Goal: Complete application form: Complete application form

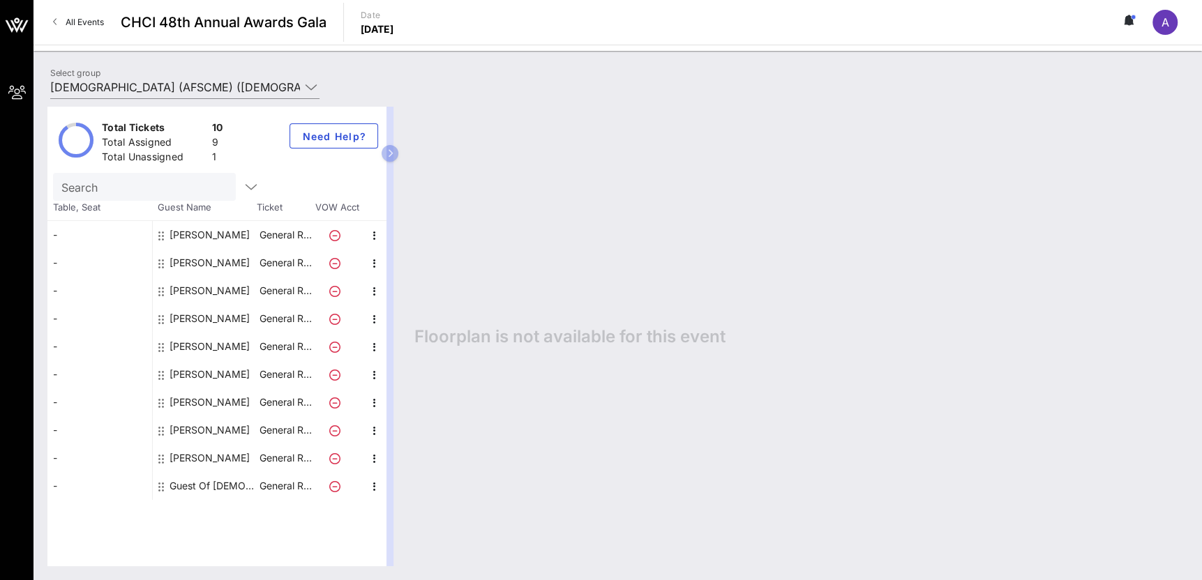
click at [216, 480] on div "Guest Of [DEMOGRAPHIC_DATA] (AFSCME)" at bounding box center [213, 486] width 88 height 28
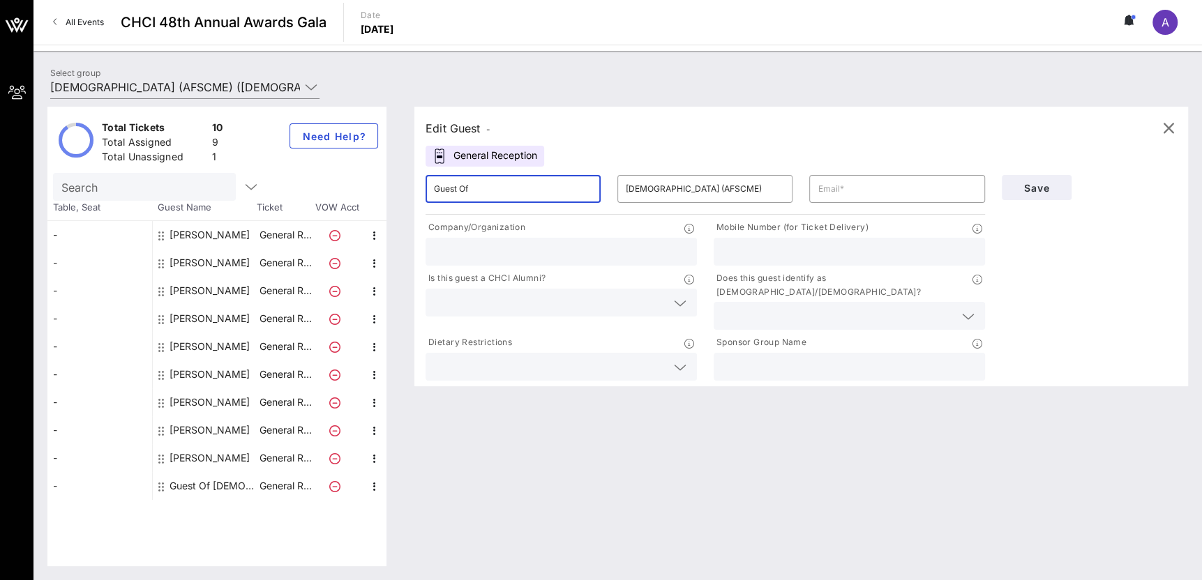
click at [511, 196] on input "Guest Of" at bounding box center [513, 189] width 158 height 22
paste input "[PERSON_NAME]"
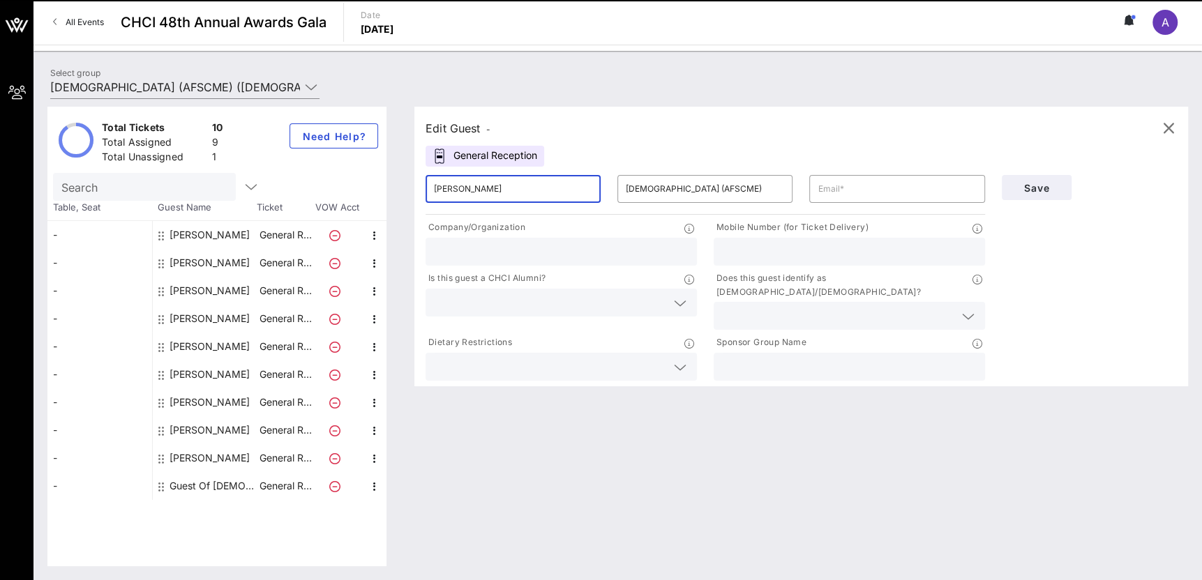
type input "[PERSON_NAME]"
type input "[EMAIL_ADDRESS][DOMAIN_NAME]"
type input "AFSCME"
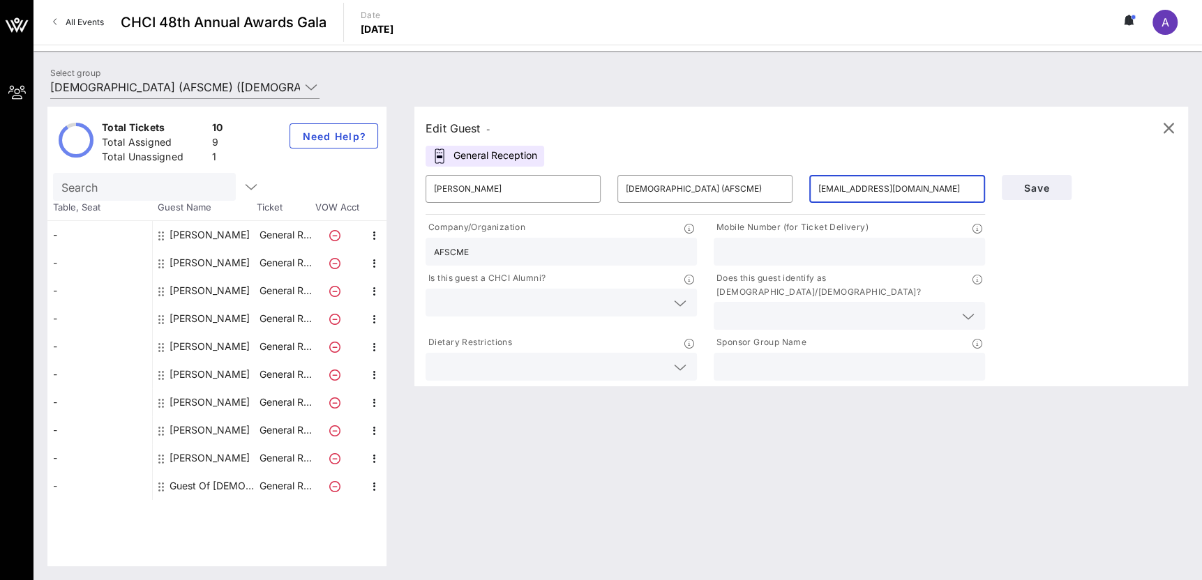
click at [917, 183] on input "[EMAIL_ADDRESS][DOMAIN_NAME]" at bounding box center [896, 189] width 158 height 22
click at [536, 172] on div "​ [PERSON_NAME]" at bounding box center [513, 189] width 192 height 45
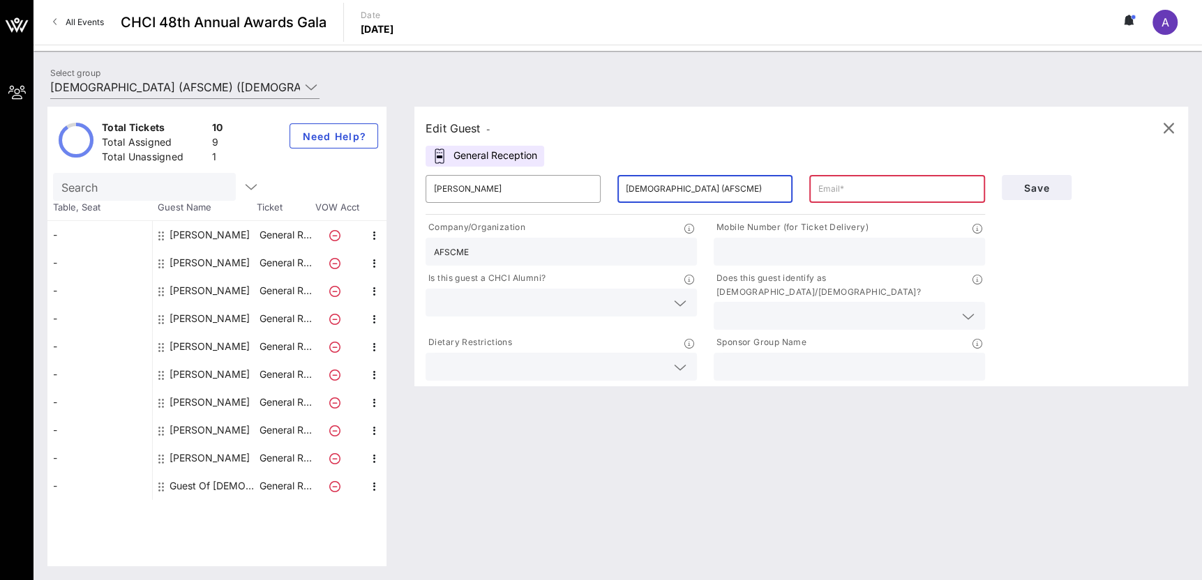
click at [732, 193] on input "[DEMOGRAPHIC_DATA] (AFSCME)" at bounding box center [705, 189] width 158 height 22
click at [731, 193] on input "[DEMOGRAPHIC_DATA] (AFSCME)" at bounding box center [705, 189] width 158 height 22
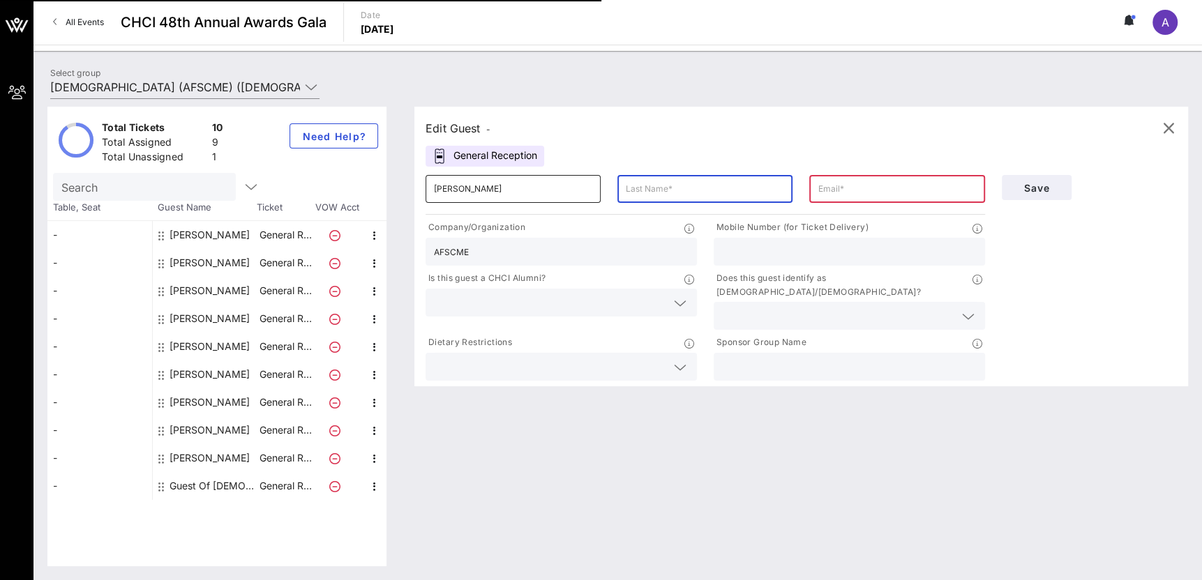
click at [545, 197] on input "[PERSON_NAME]" at bounding box center [513, 189] width 158 height 22
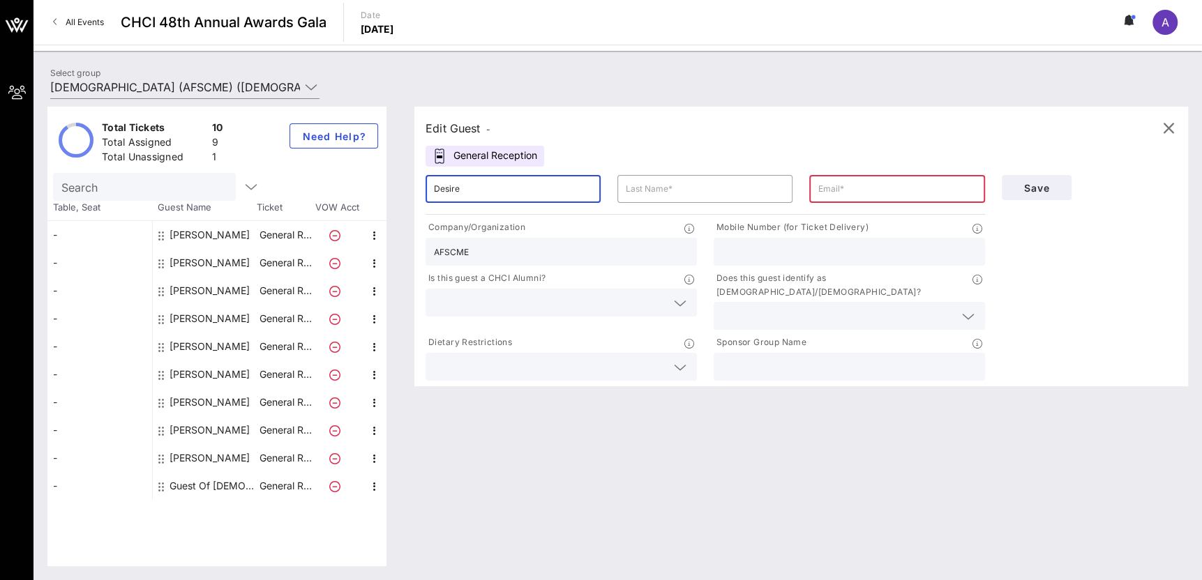
type input "[PERSON_NAME]"
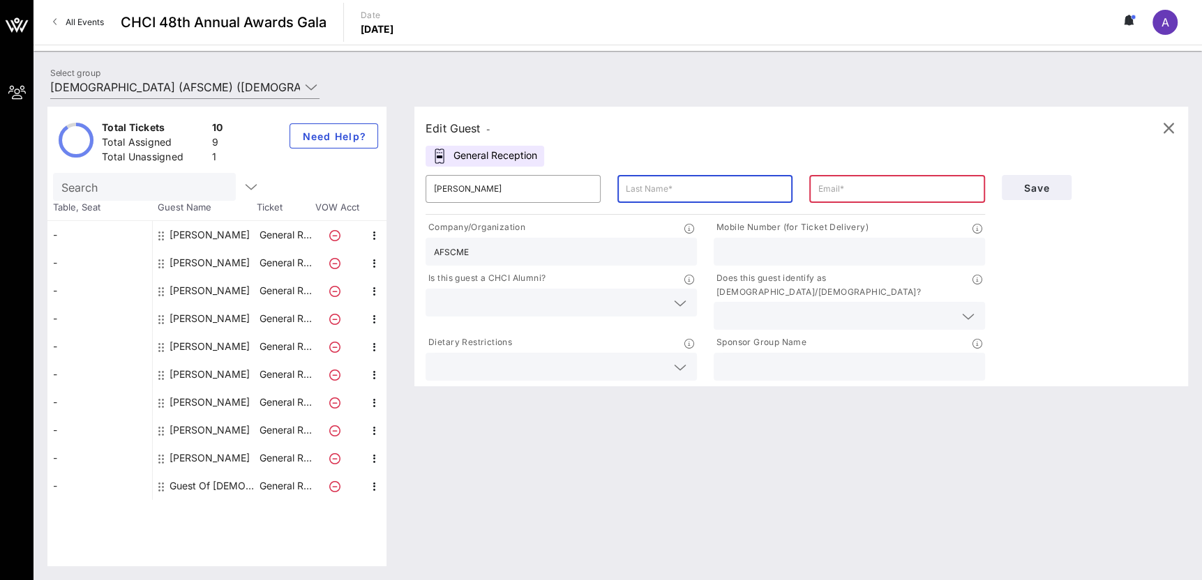
click at [640, 179] on input "text" at bounding box center [705, 189] width 158 height 22
type input "[PERSON_NAME]"
type input "[EMAIL_ADDRESS][DOMAIN_NAME]"
click at [872, 198] on input "[EMAIL_ADDRESS][DOMAIN_NAME]" at bounding box center [896, 189] width 158 height 22
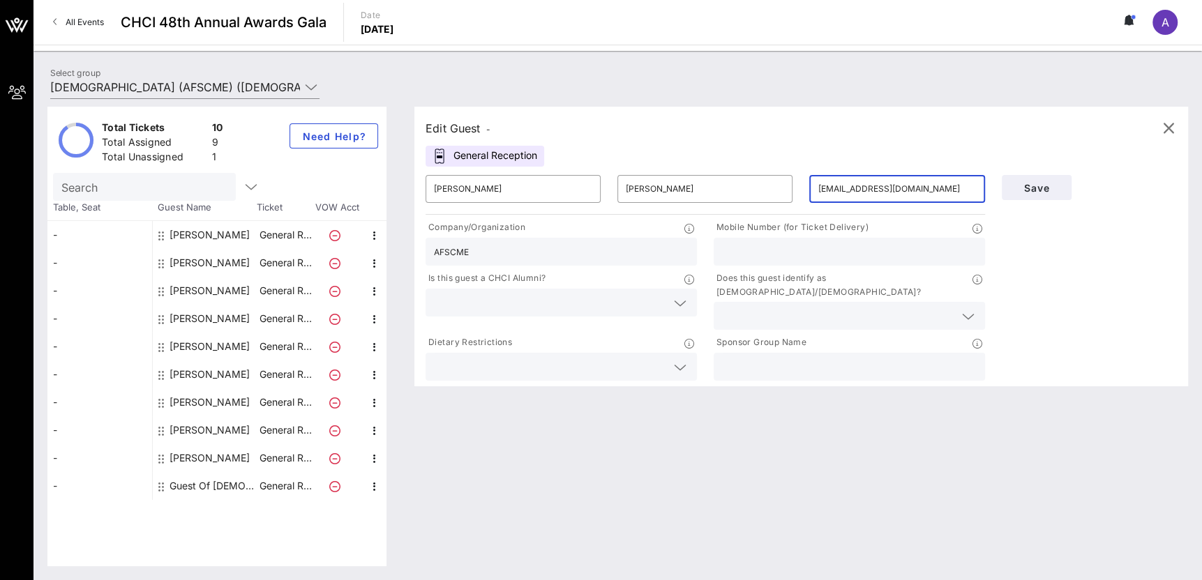
click at [881, 193] on input "[EMAIL_ADDRESS][DOMAIN_NAME]" at bounding box center [896, 189] width 158 height 22
type input "[PERSON_NAME][EMAIL_ADDRESS][PERSON_NAME][DOMAIN_NAME]"
click at [651, 249] on input "AFSCME" at bounding box center [561, 252] width 255 height 18
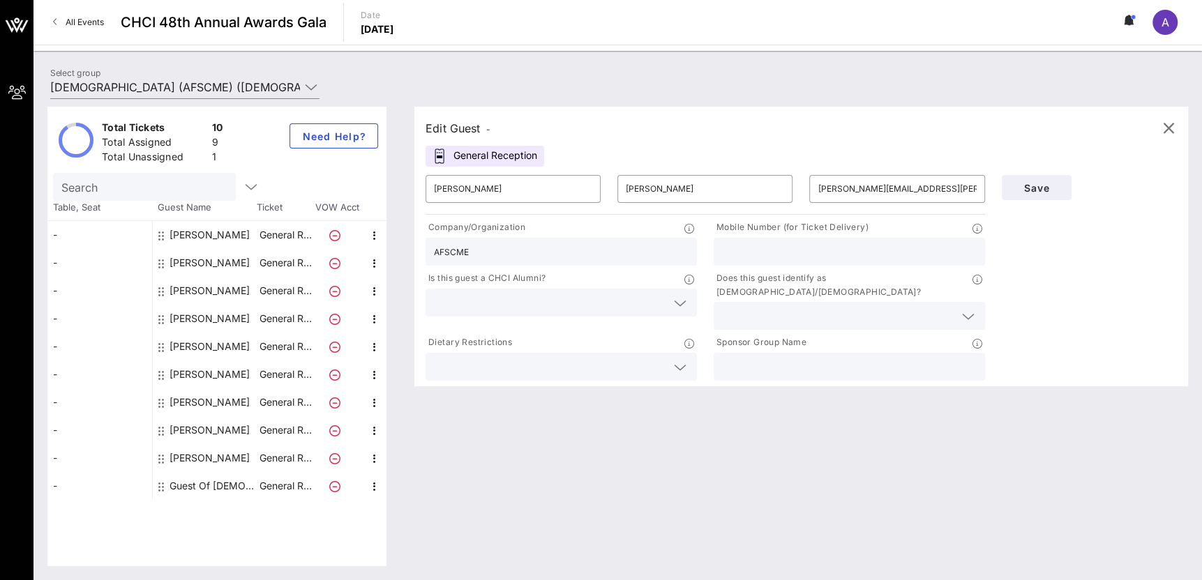
click at [651, 249] on input "AFSCME" at bounding box center [561, 252] width 255 height 18
click at [843, 251] on input "text" at bounding box center [849, 252] width 255 height 18
click at [826, 255] on input "text" at bounding box center [849, 252] width 255 height 18
paste input "[PHONE_NUMBER]"
click at [761, 251] on input "[PHONE_NUMBER]" at bounding box center [849, 252] width 255 height 18
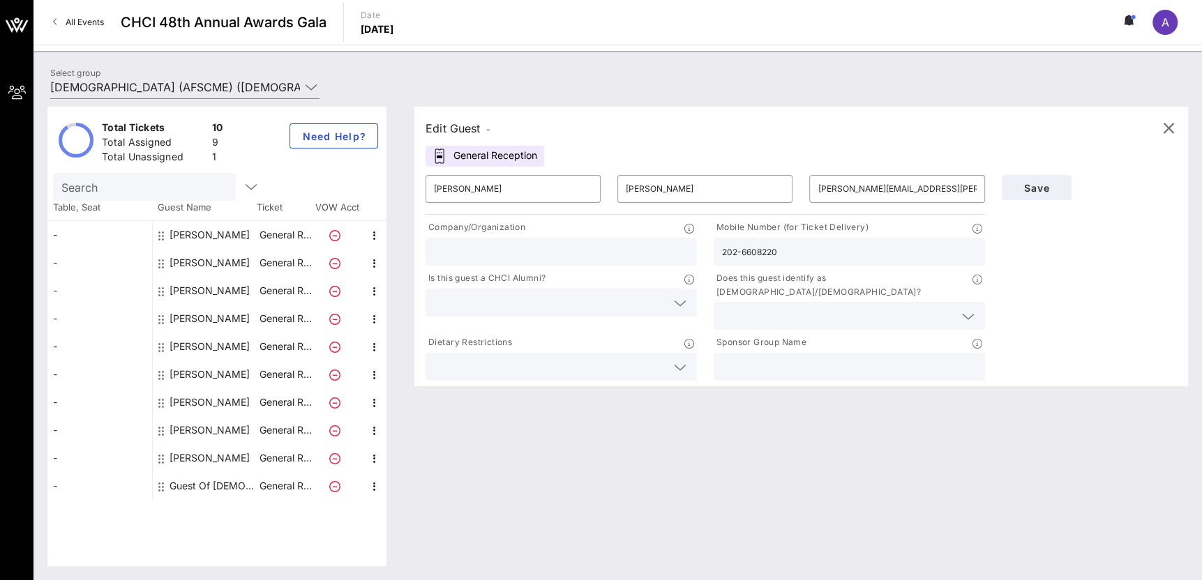
click at [740, 246] on input "202-6608220" at bounding box center [849, 252] width 255 height 18
type input "2026608220"
click at [669, 304] on div at bounding box center [679, 303] width 20 height 17
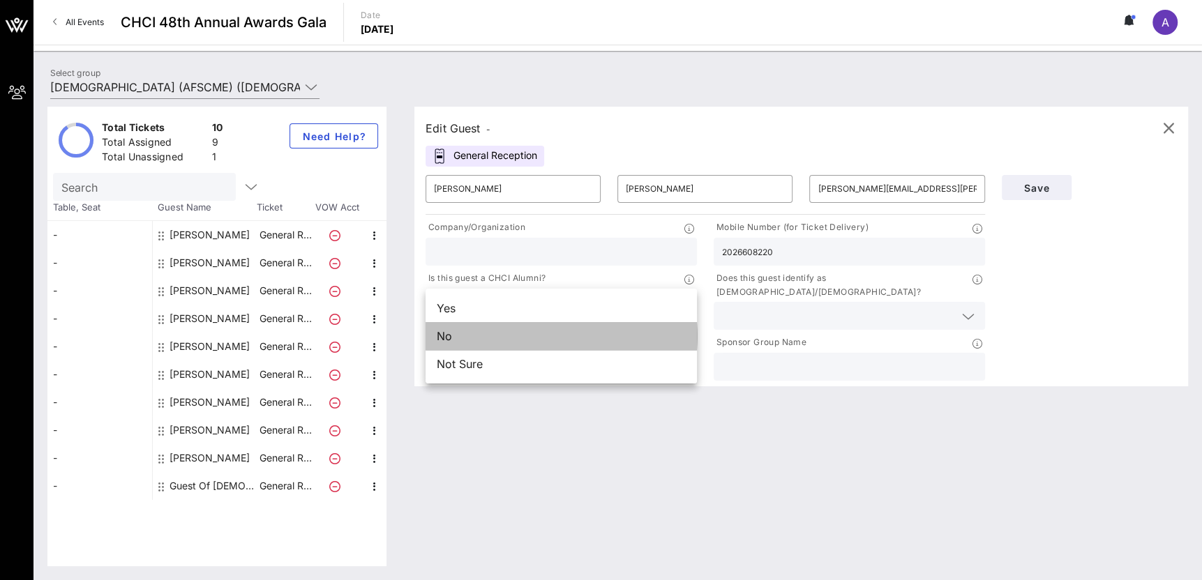
click at [638, 324] on div "No" at bounding box center [560, 336] width 271 height 28
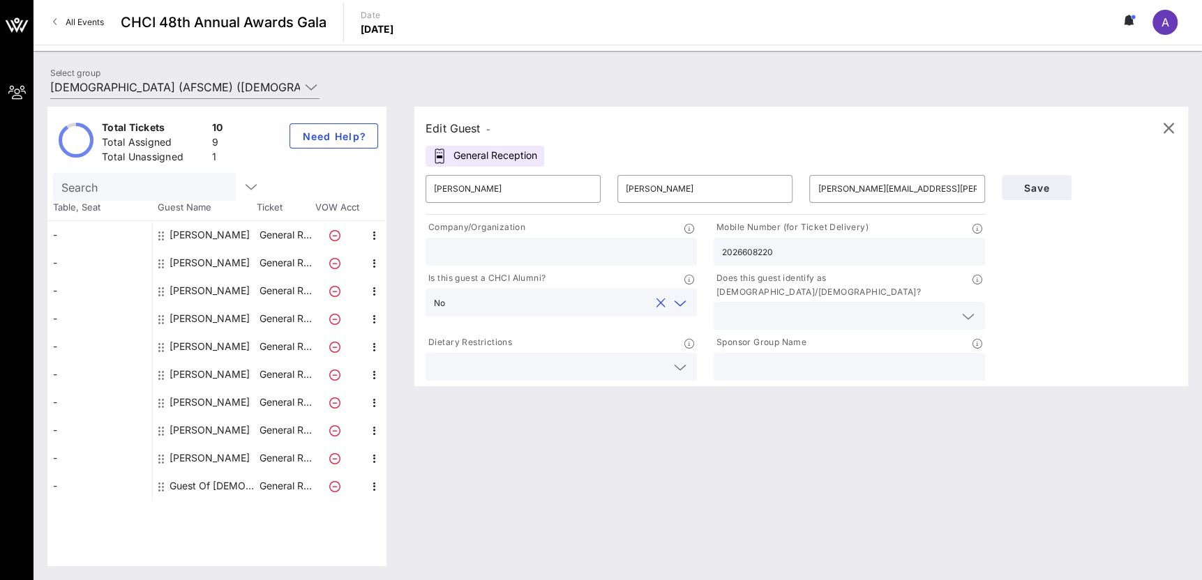
click at [826, 307] on input "text" at bounding box center [838, 316] width 232 height 18
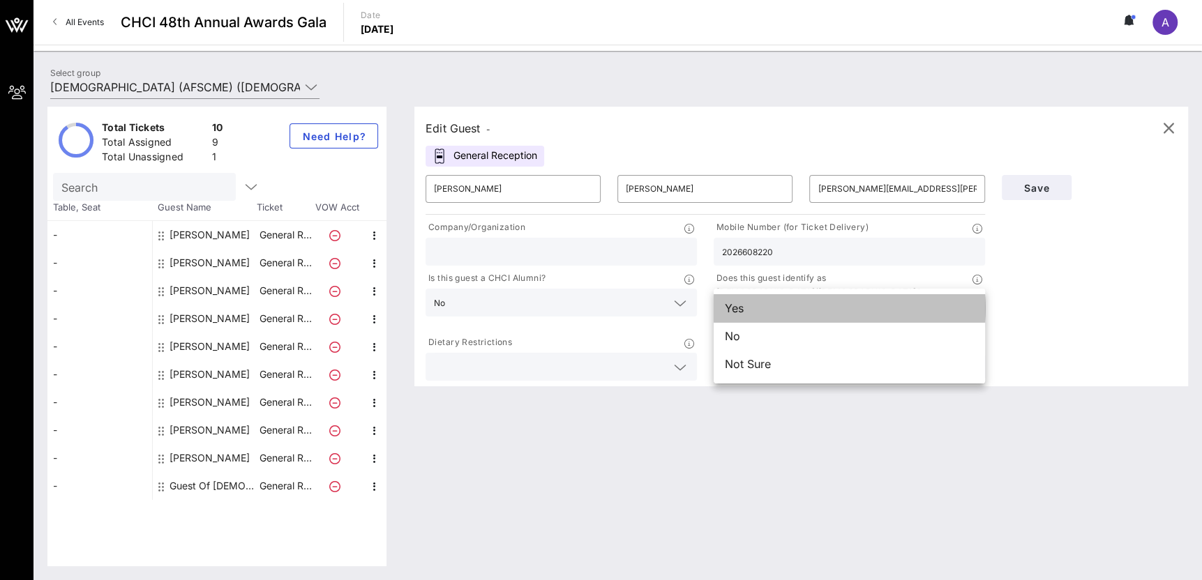
click at [744, 318] on div "Yes" at bounding box center [849, 308] width 271 height 28
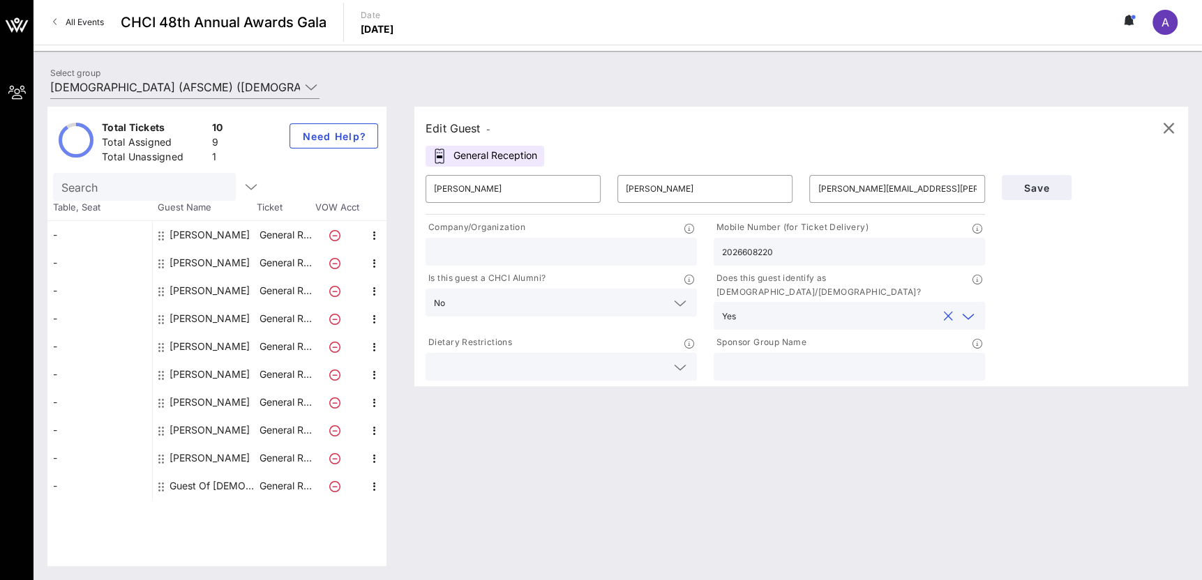
click at [750, 335] on p "Sponsor Group Name" at bounding box center [760, 342] width 93 height 15
click at [708, 333] on div "Sponsor Group Name" at bounding box center [849, 358] width 288 height 51
click at [1082, 280] on div "Save" at bounding box center [1089, 275] width 192 height 217
click at [772, 193] on input "[PERSON_NAME]" at bounding box center [705, 189] width 158 height 22
type input "[PERSON_NAME]"
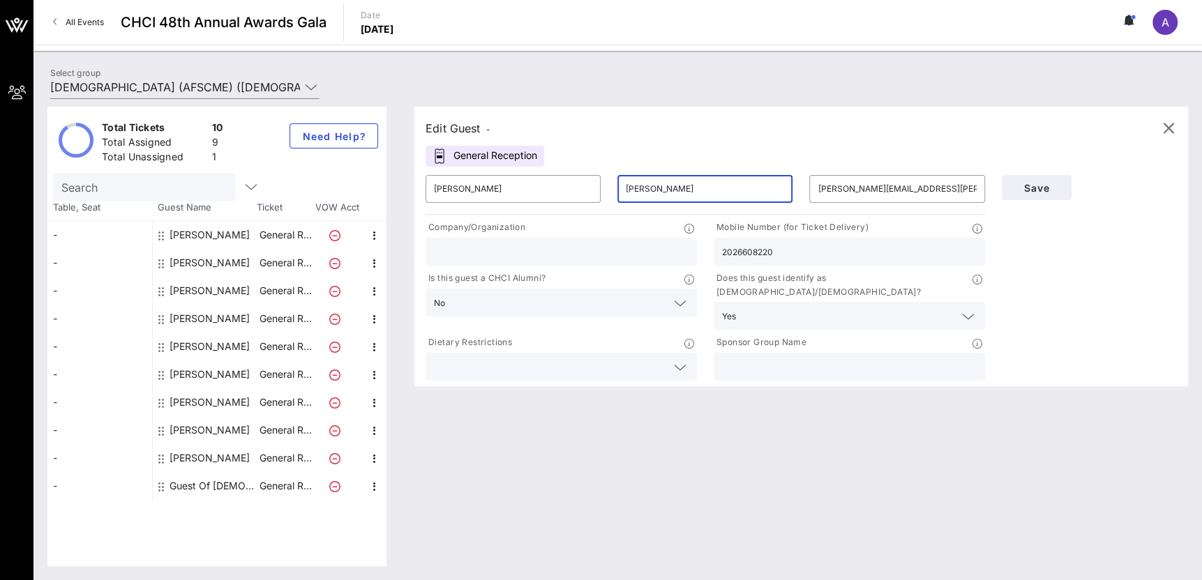
click at [738, 138] on div "Edit Guest -" at bounding box center [800, 128] width 751 height 21
click at [1055, 183] on span "Save" at bounding box center [1036, 188] width 47 height 12
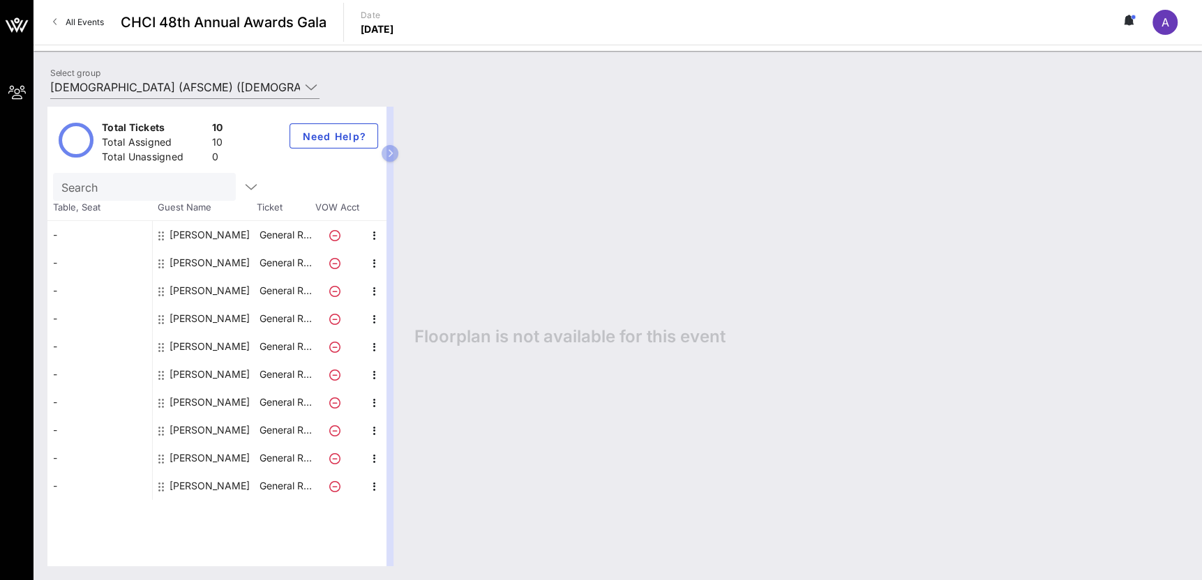
click at [207, 465] on div "[PERSON_NAME]" at bounding box center [209, 458] width 80 height 28
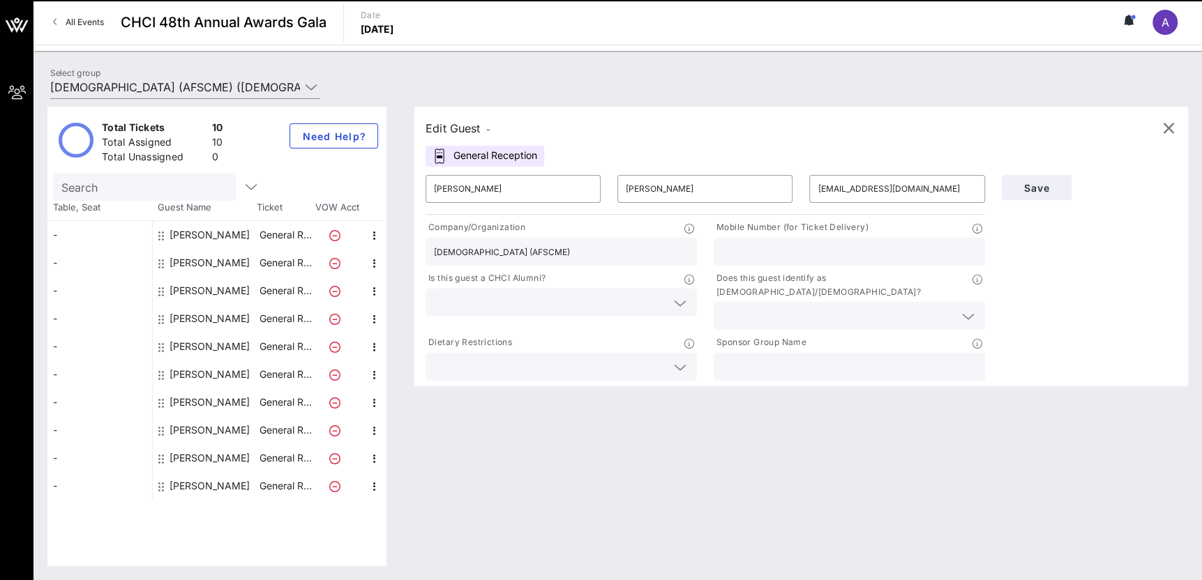
click at [203, 435] on div "[PERSON_NAME]" at bounding box center [209, 430] width 80 height 28
type input "[PERSON_NAME]"
type input "[EMAIL_ADDRESS][DOMAIN_NAME]"
type input "[DEMOGRAPHIC_DATA]"
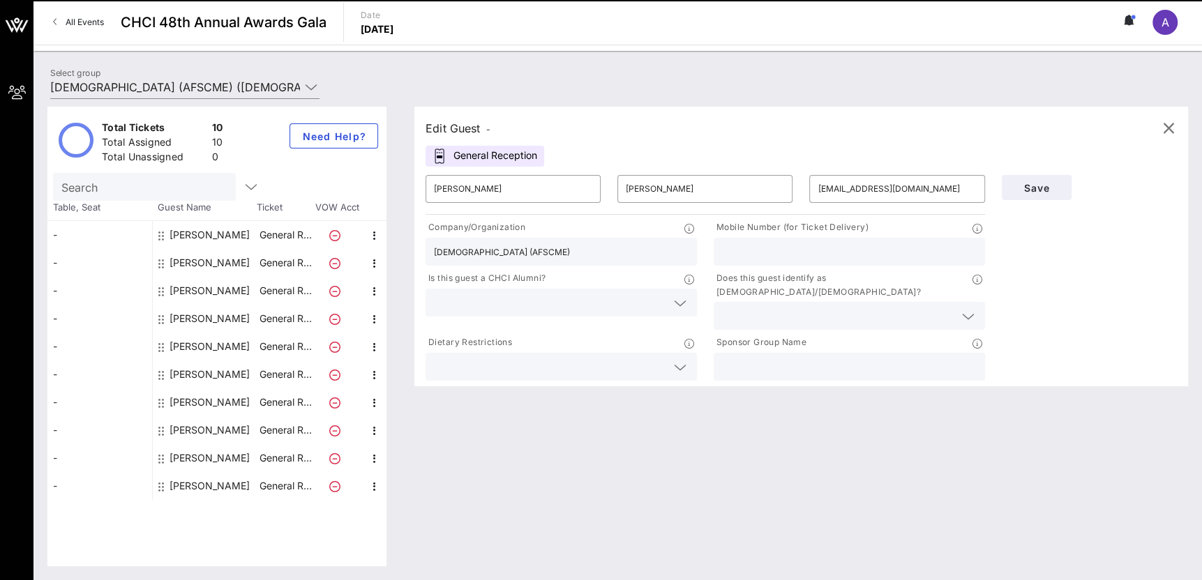
type input "6205217452"
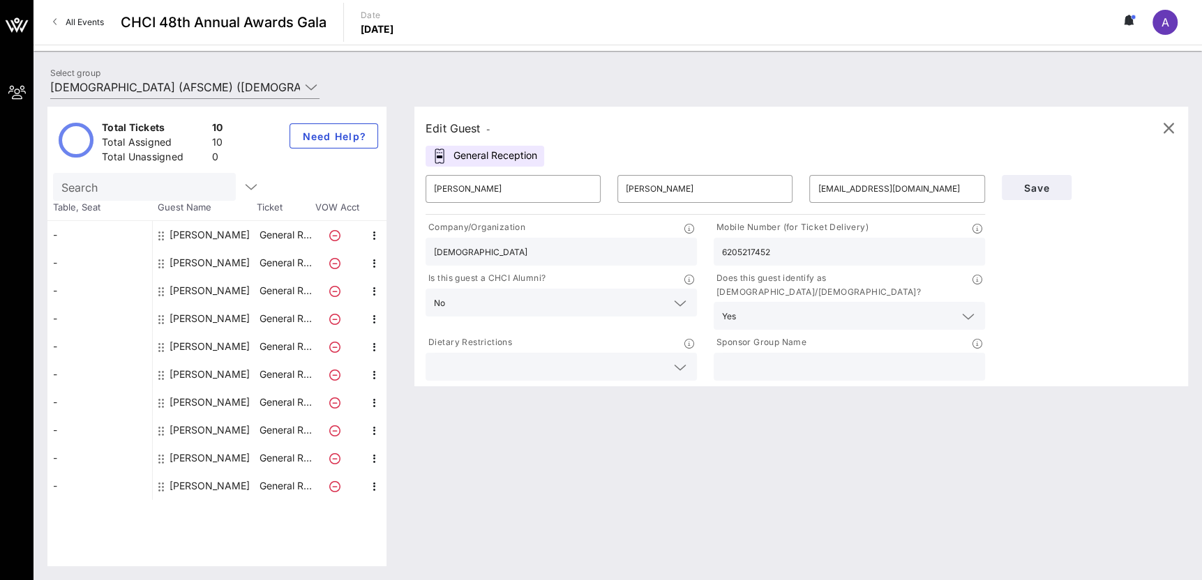
click at [204, 411] on div "[PERSON_NAME]" at bounding box center [209, 402] width 80 height 28
type input "[PERSON_NAME]"
type input "[EMAIL_ADDRESS][DOMAIN_NAME]"
type input "2029034832"
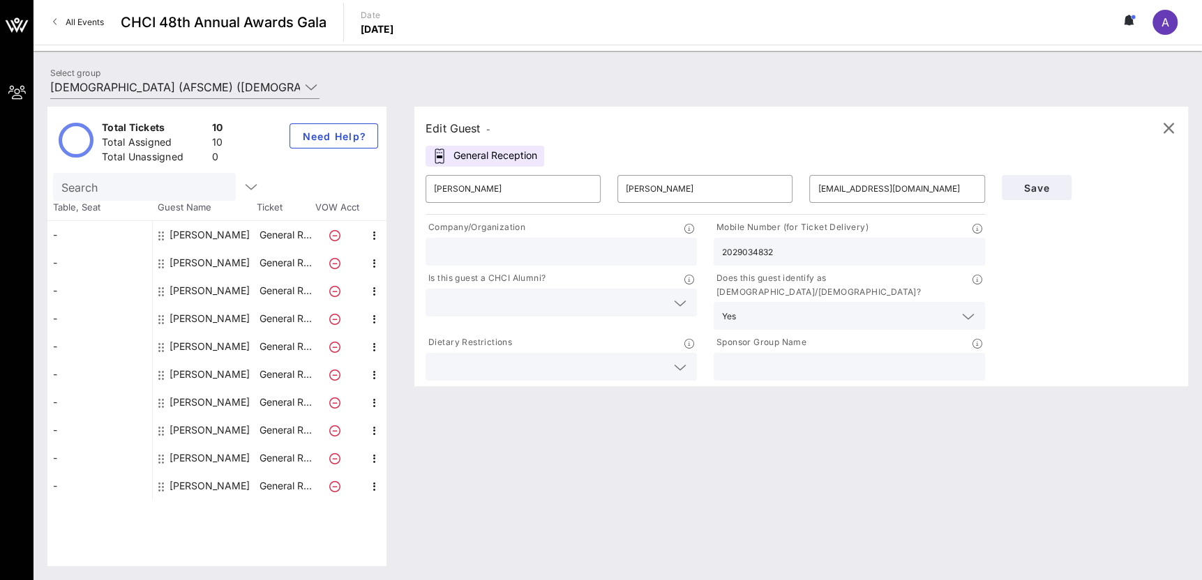
click at [204, 438] on div "[PERSON_NAME]" at bounding box center [209, 430] width 80 height 28
type input "[PERSON_NAME]"
type input "[EMAIL_ADDRESS][DOMAIN_NAME]"
type input "[DEMOGRAPHIC_DATA]"
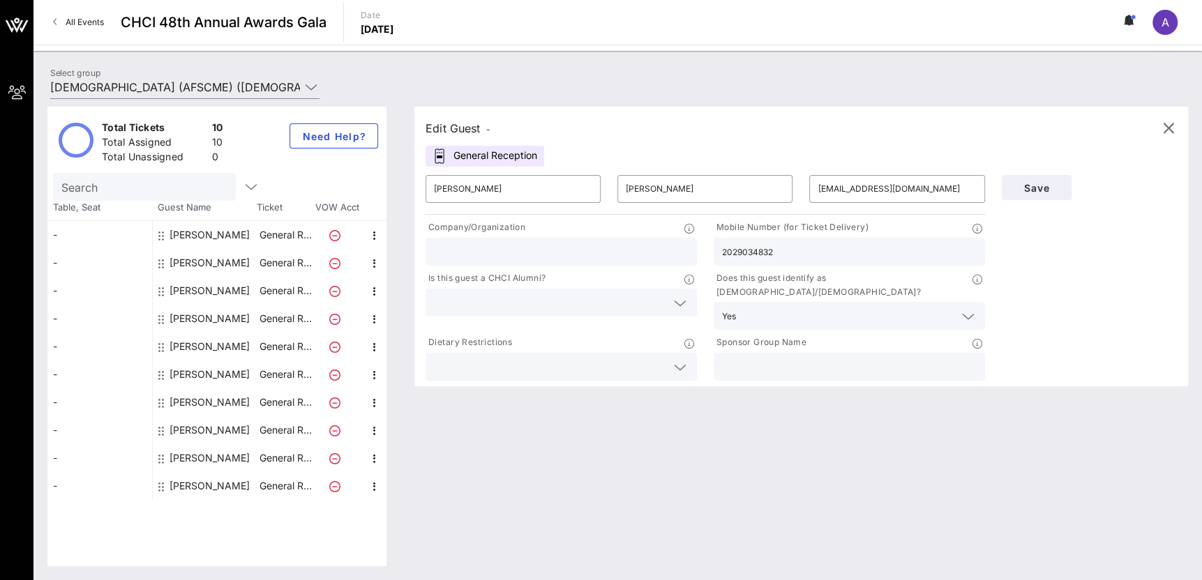
type input "6205217452"
click at [211, 462] on div "[PERSON_NAME]" at bounding box center [209, 458] width 80 height 28
type input "[PERSON_NAME]"
type input "[EMAIL_ADDRESS][DOMAIN_NAME]"
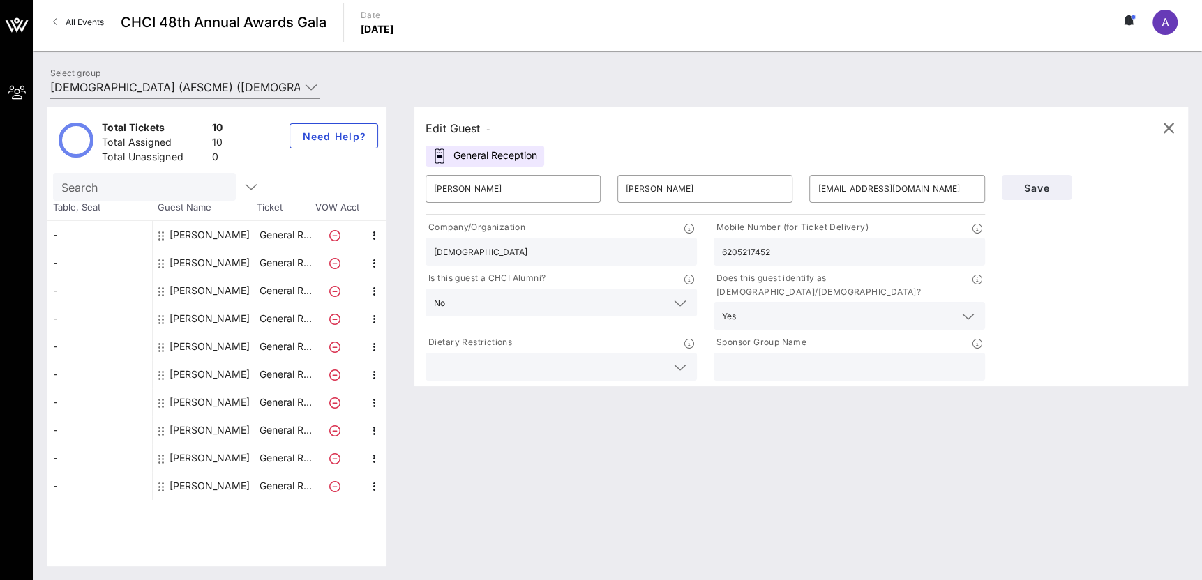
type input "[DEMOGRAPHIC_DATA] (AFSCME)"
click at [205, 483] on div "[PERSON_NAME]" at bounding box center [209, 486] width 80 height 28
type input "[PERSON_NAME]"
type input "Ros"
type input "[EMAIL_ADDRESS][DOMAIN_NAME]"
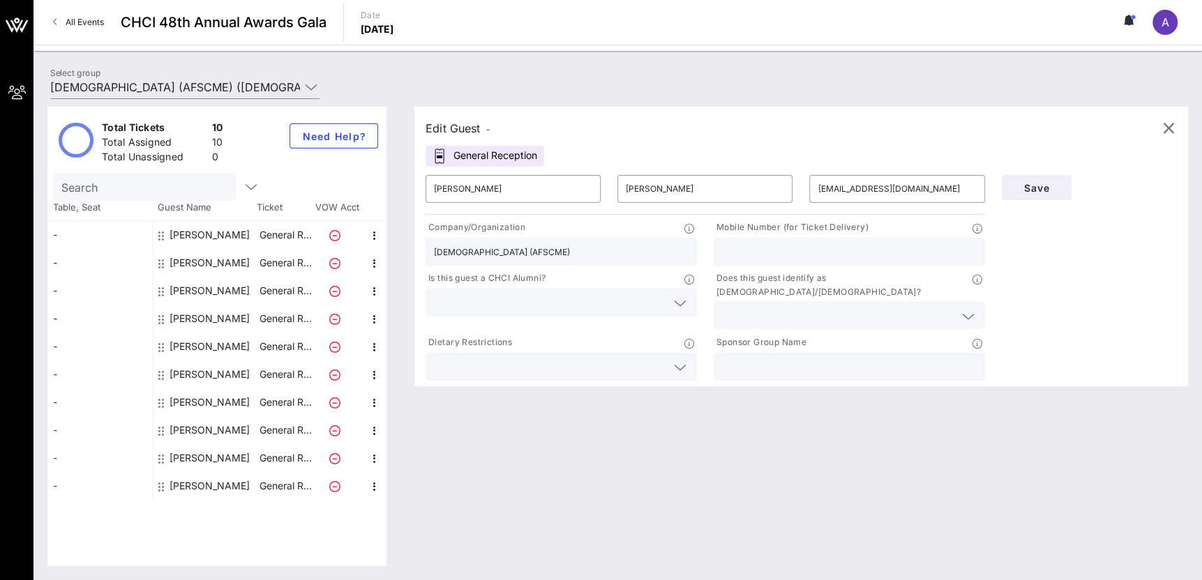
type input "2022584306"
click at [204, 452] on div "[PERSON_NAME]" at bounding box center [209, 458] width 80 height 28
type input "[PERSON_NAME]"
type input "[EMAIL_ADDRESS][DOMAIN_NAME]"
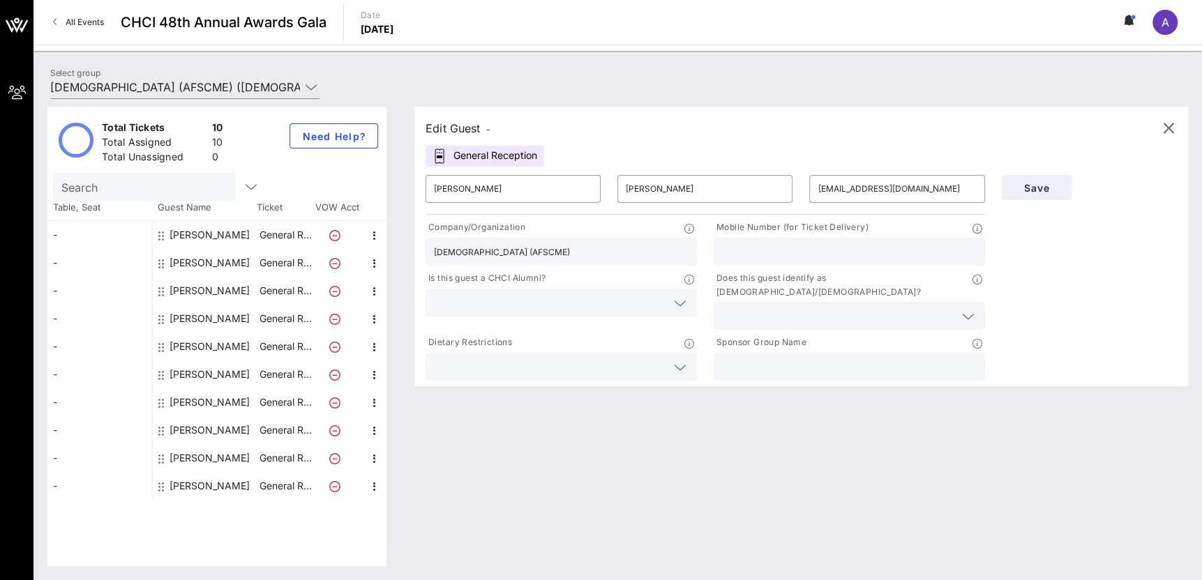
click at [204, 429] on div "[PERSON_NAME]" at bounding box center [209, 430] width 80 height 28
type input "[PERSON_NAME]"
type input "[EMAIL_ADDRESS][DOMAIN_NAME]"
type input "[DEMOGRAPHIC_DATA]"
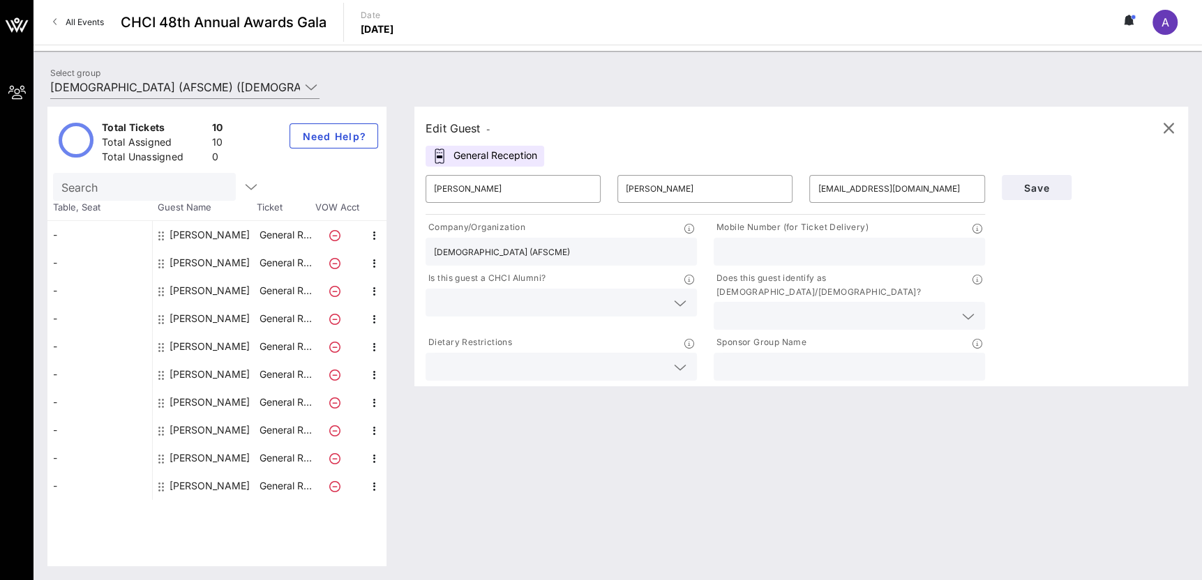
type input "6205217452"
click at [208, 408] on div "[PERSON_NAME]" at bounding box center [209, 402] width 80 height 28
type input "[PERSON_NAME]"
type input "[EMAIL_ADDRESS][DOMAIN_NAME]"
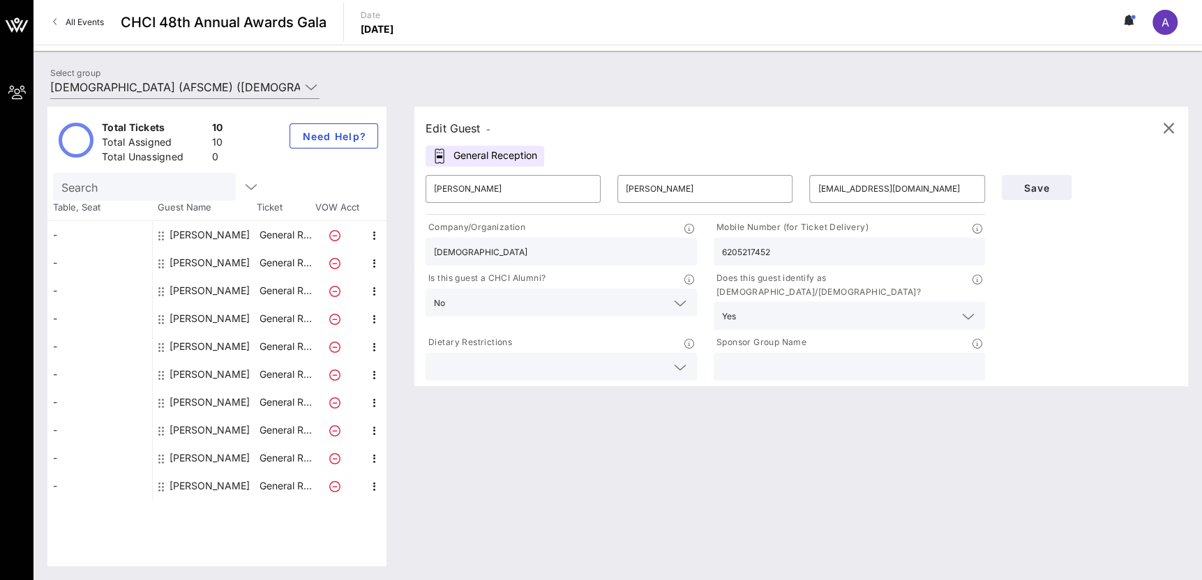
type input "2029034832"
click at [560, 303] on input "text" at bounding box center [550, 303] width 232 height 18
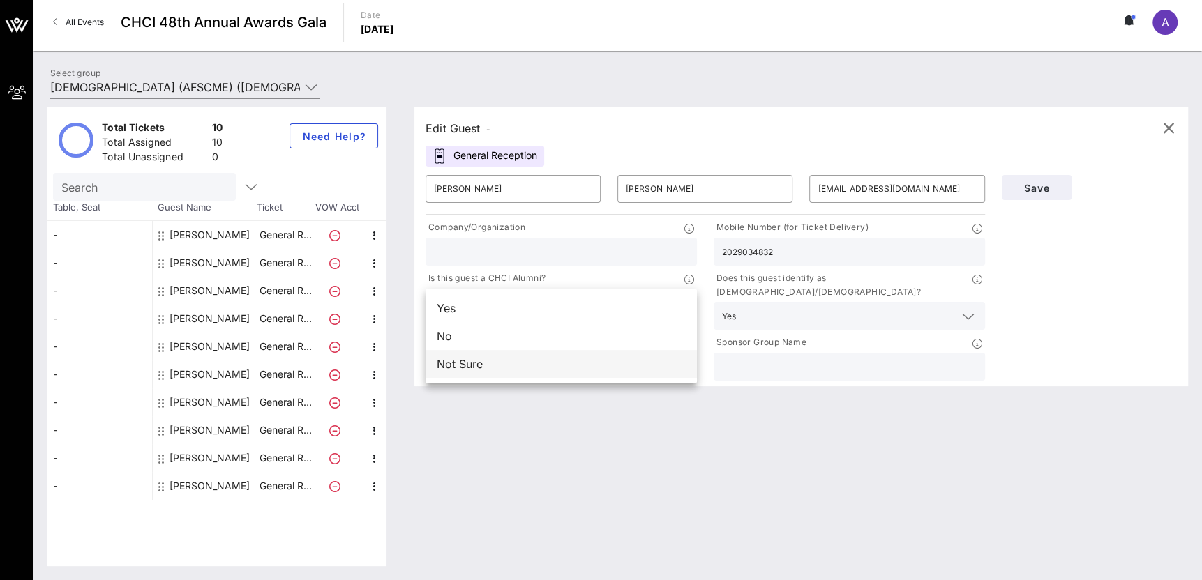
click at [600, 361] on div "Not Sure" at bounding box center [560, 364] width 271 height 28
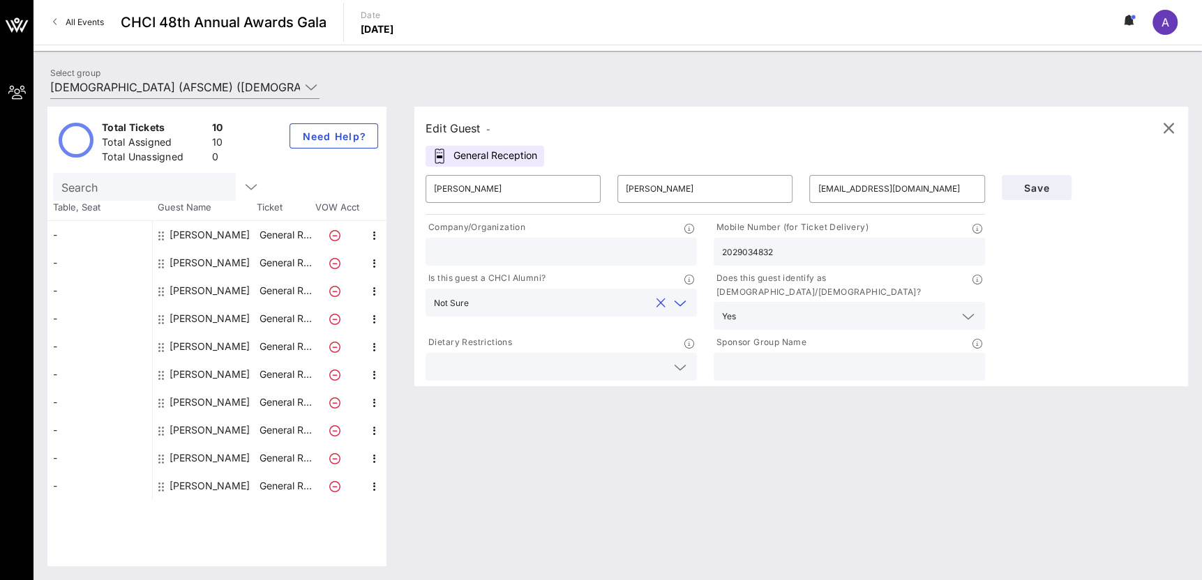
click at [658, 299] on button "clear icon" at bounding box center [660, 303] width 9 height 14
click at [674, 300] on icon at bounding box center [680, 303] width 13 height 17
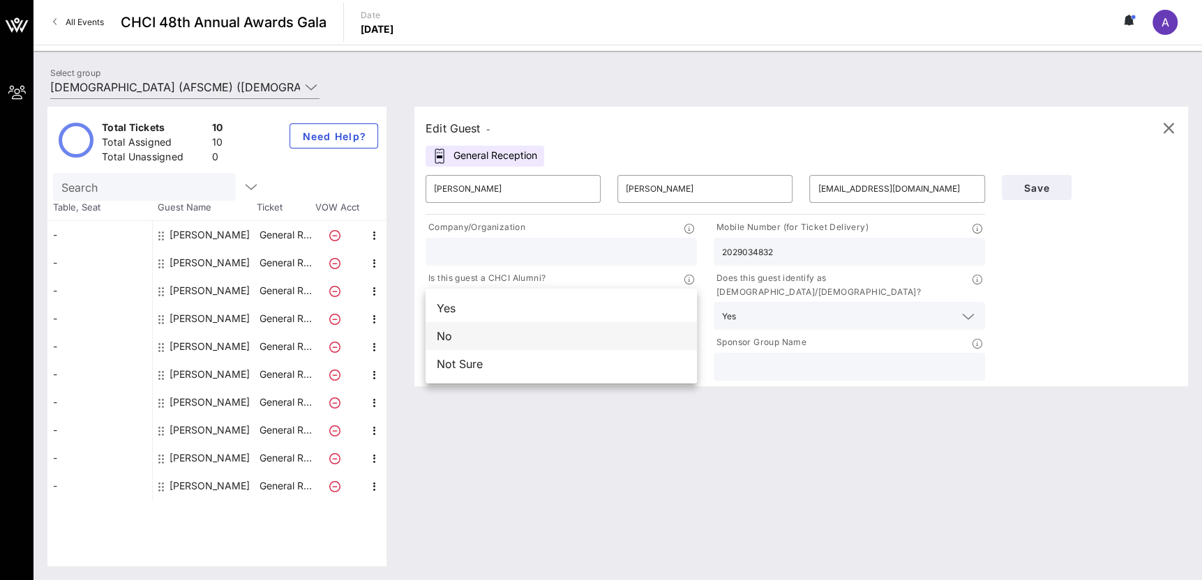
click at [649, 349] on div "No" at bounding box center [560, 336] width 271 height 28
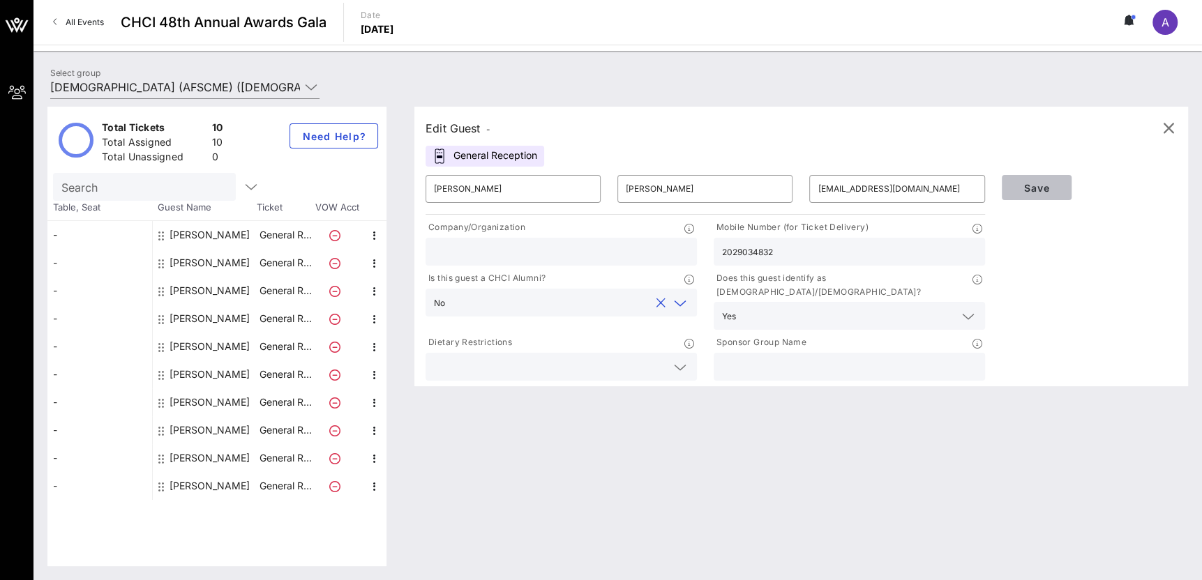
click at [1050, 180] on button "Save" at bounding box center [1037, 187] width 70 height 25
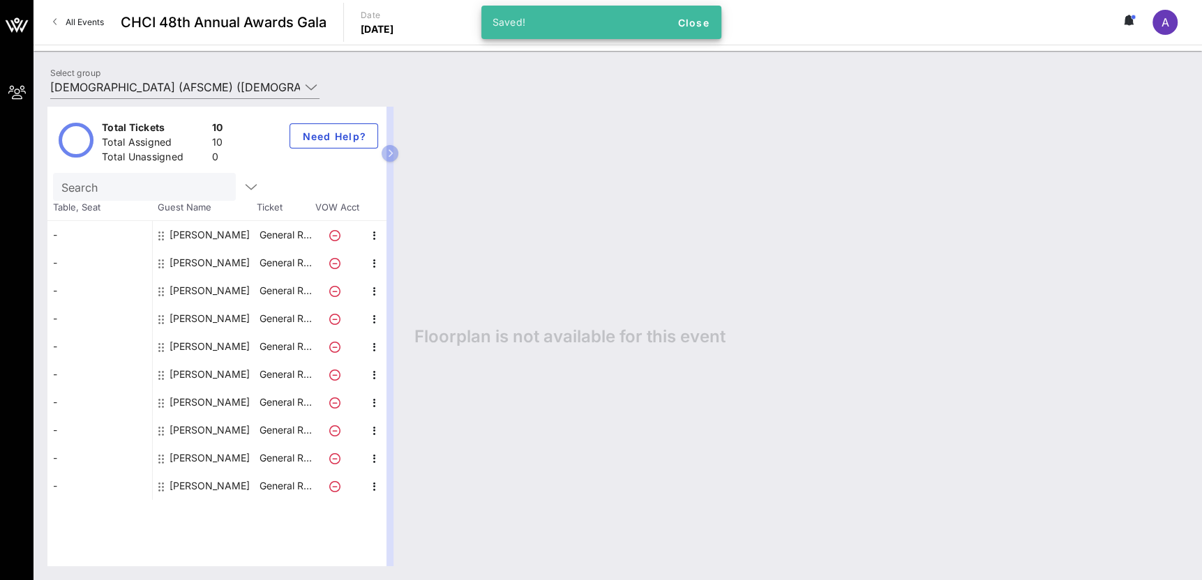
click at [235, 239] on div "[PERSON_NAME]" at bounding box center [205, 235] width 105 height 28
click at [227, 236] on div "[PERSON_NAME]" at bounding box center [209, 235] width 80 height 28
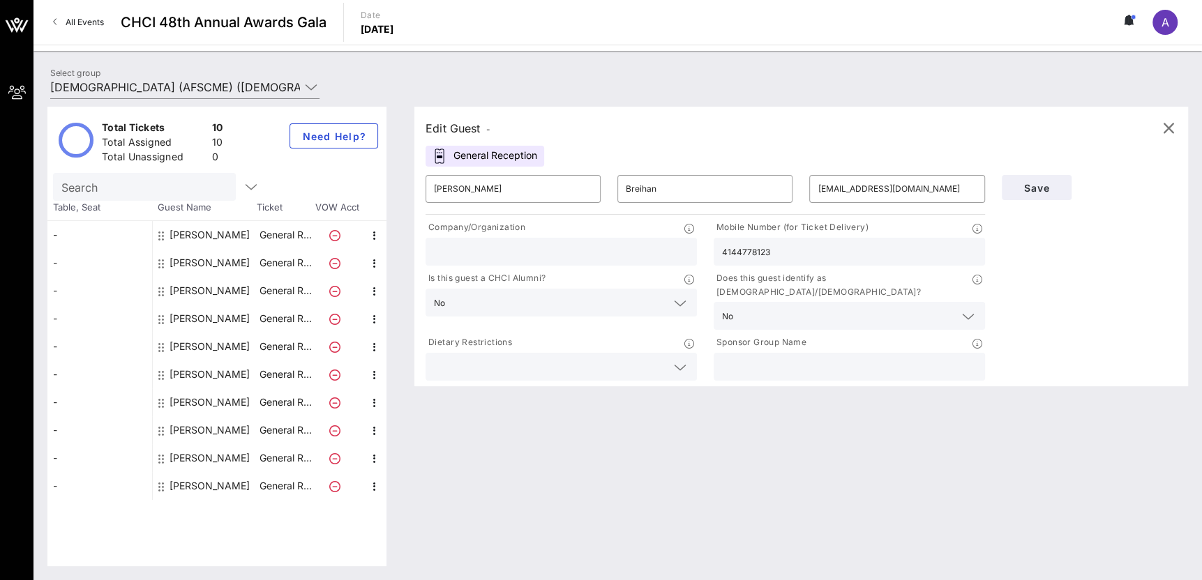
click at [225, 272] on div "[PERSON_NAME]" at bounding box center [209, 263] width 80 height 28
type input "[PERSON_NAME]"
type input "[EMAIL_ADDRESS][DOMAIN_NAME]"
type input "2025311951"
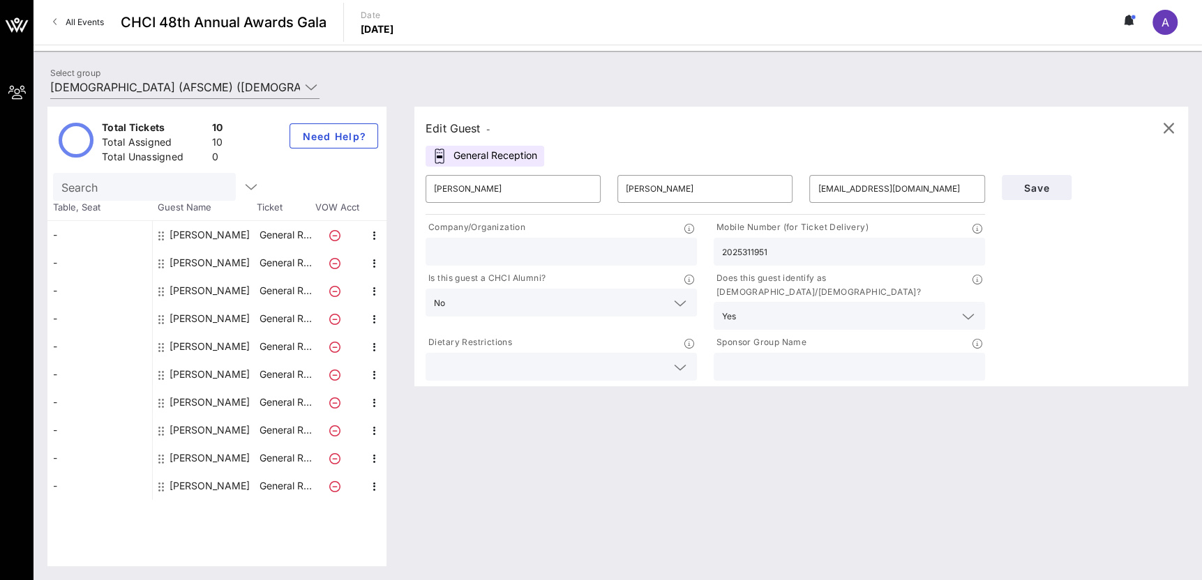
click at [227, 291] on div "[PERSON_NAME]" at bounding box center [209, 291] width 80 height 28
type input "[PERSON_NAME]"
type input "[EMAIL_ADDRESS][DOMAIN_NAME]"
type input "[DEMOGRAPHIC_DATA] (AFSCME)"
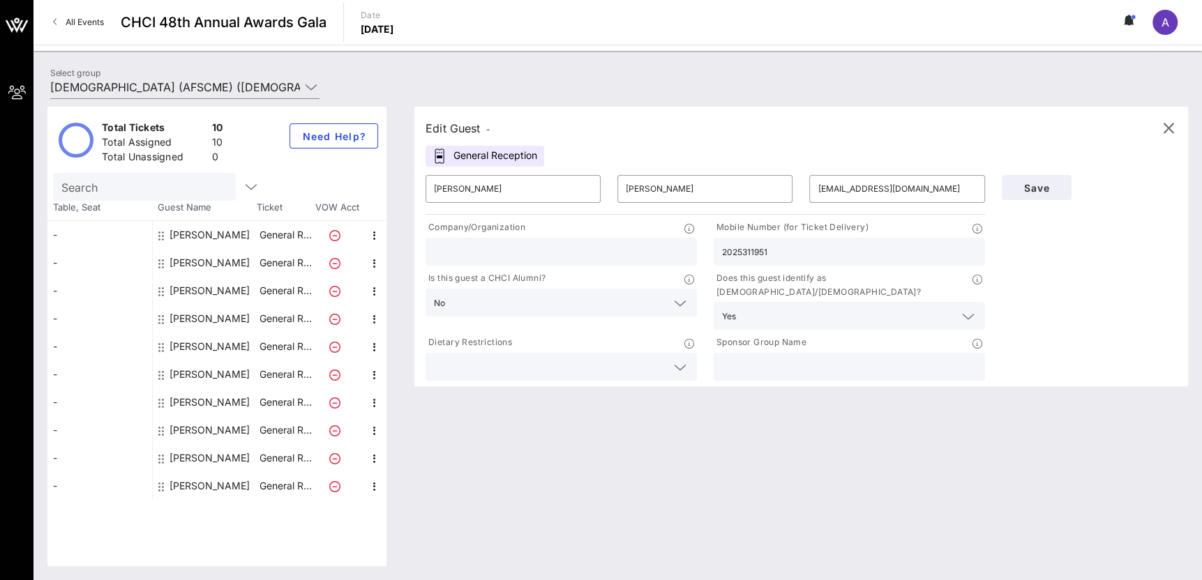
type input "7134281013"
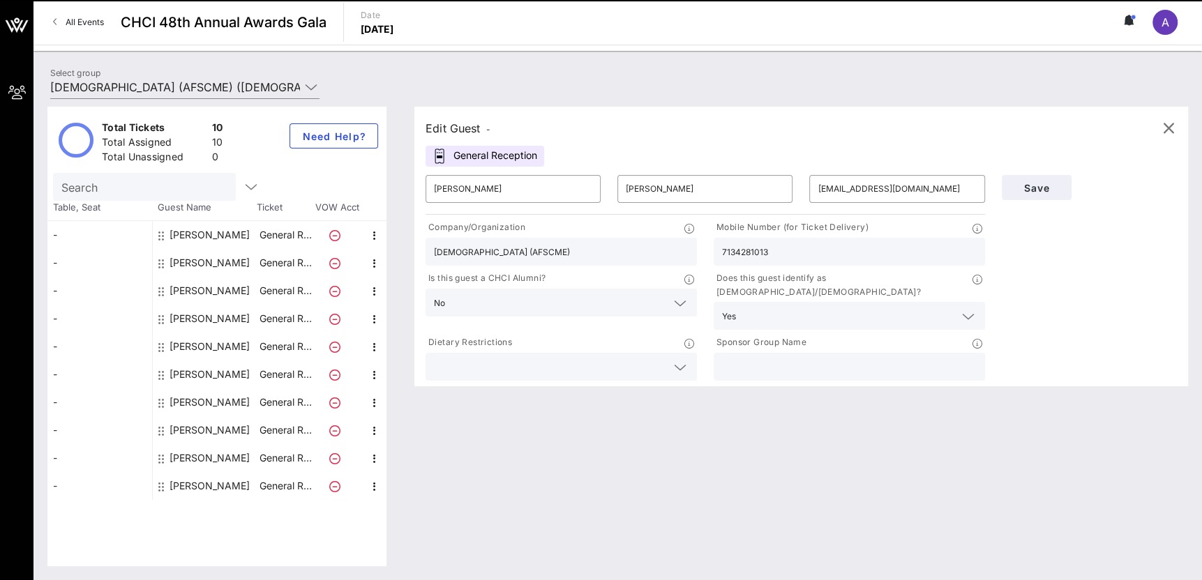
click at [227, 315] on div "[PERSON_NAME]" at bounding box center [209, 319] width 80 height 28
type input "[PERSON_NAME]"
type input "[PERSON_NAME][EMAIL_ADDRESS][PERSON_NAME][DOMAIN_NAME]"
type input "2026608220"
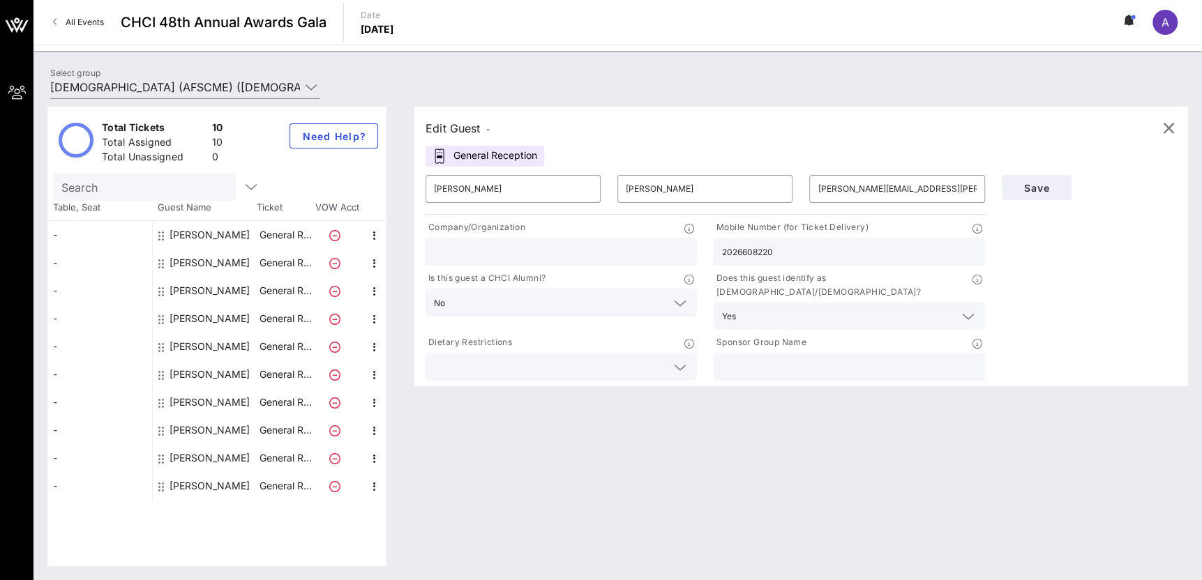
click at [229, 349] on div "[PERSON_NAME]" at bounding box center [209, 347] width 80 height 28
type input "[PERSON_NAME]"
type input "[EMAIL_ADDRESS][DOMAIN_NAME]"
type input "[DEMOGRAPHIC_DATA] (AFSCME)"
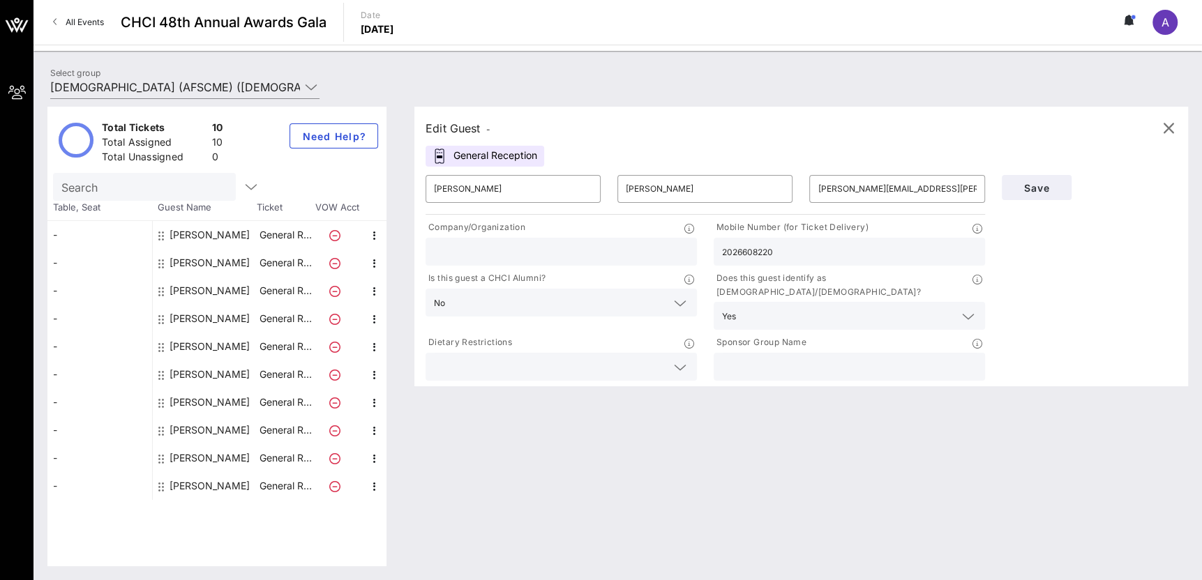
type input "3192705848"
click at [568, 252] on input "[DEMOGRAPHIC_DATA] (AFSCME)" at bounding box center [561, 252] width 255 height 18
click at [248, 293] on div "[PERSON_NAME]" at bounding box center [209, 291] width 80 height 28
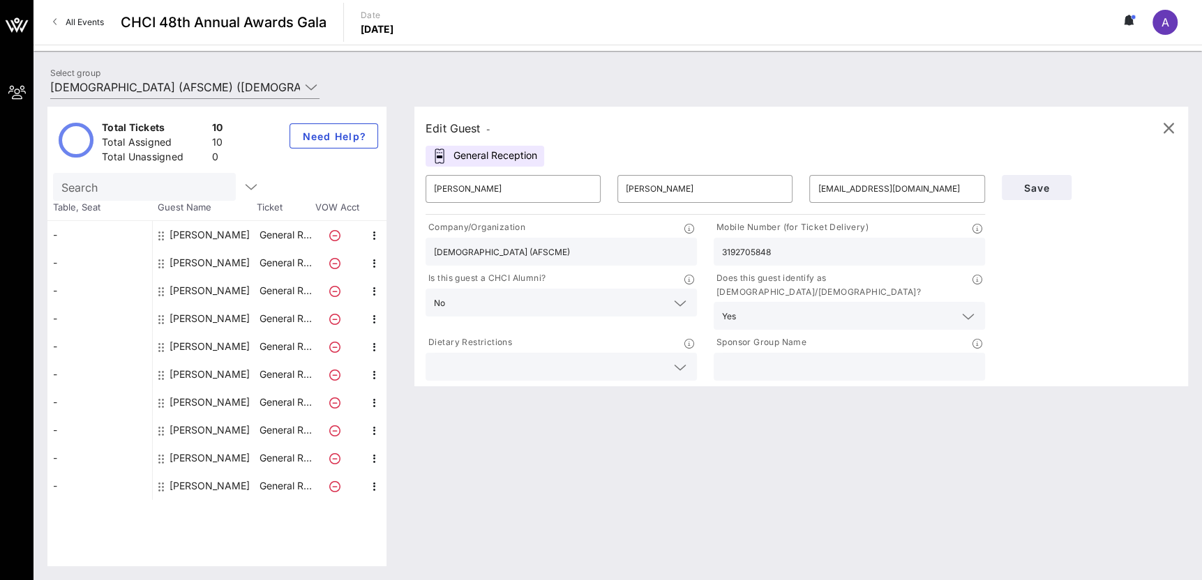
type input "[PERSON_NAME]"
type input "[EMAIL_ADDRESS][DOMAIN_NAME]"
type input "7134281013"
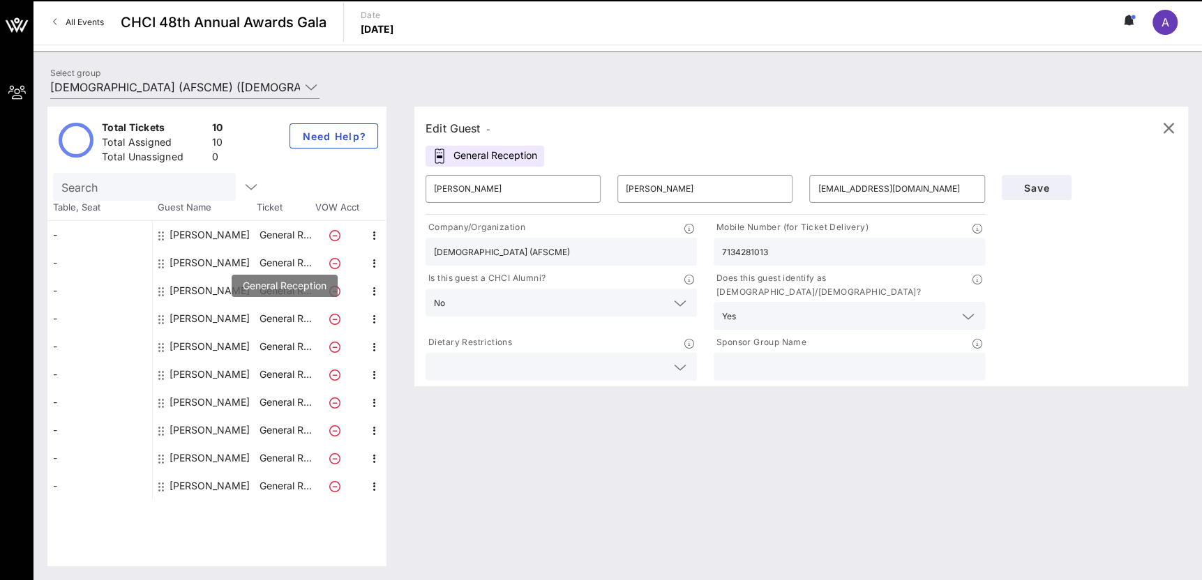
click at [259, 317] on p "General R…" at bounding box center [285, 319] width 56 height 28
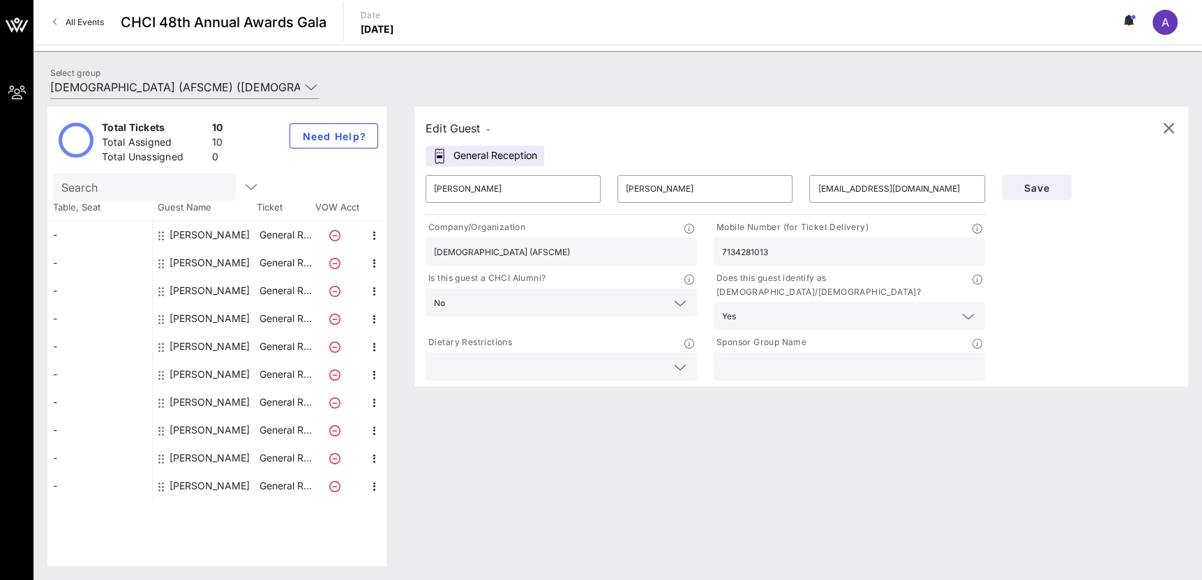
click at [212, 319] on div "[PERSON_NAME]" at bounding box center [209, 319] width 80 height 28
type input "[PERSON_NAME]"
type input "[PERSON_NAME][EMAIL_ADDRESS][PERSON_NAME][DOMAIN_NAME]"
type input "2026608220"
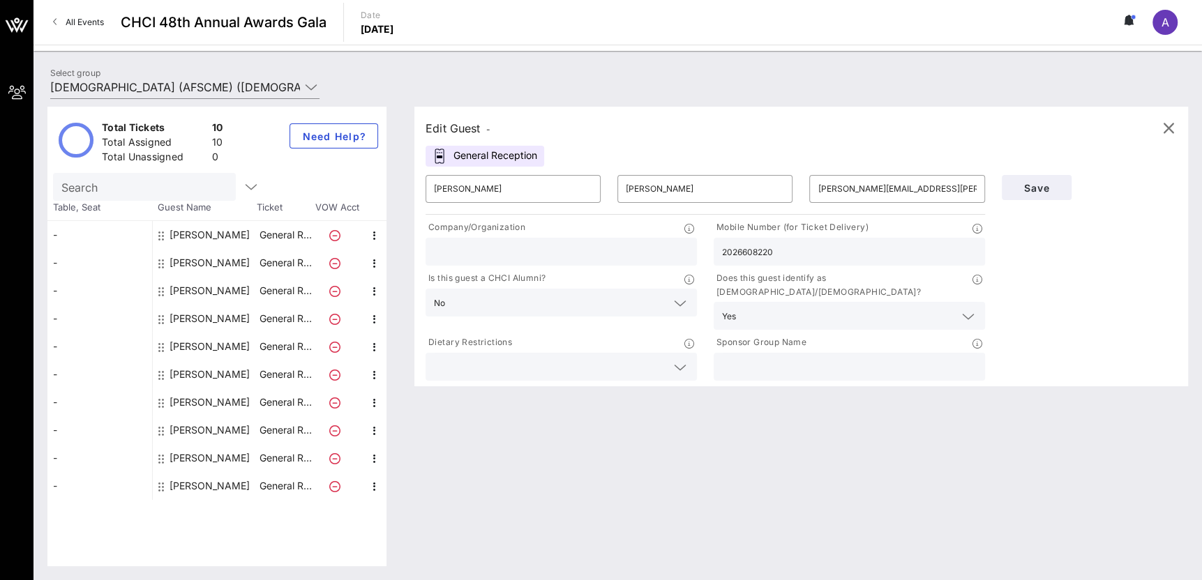
paste input "[DEMOGRAPHIC_DATA] (AFSCME)"
type input "[DEMOGRAPHIC_DATA] (AFSCME)"
click at [1041, 189] on span "Save" at bounding box center [1036, 188] width 47 height 12
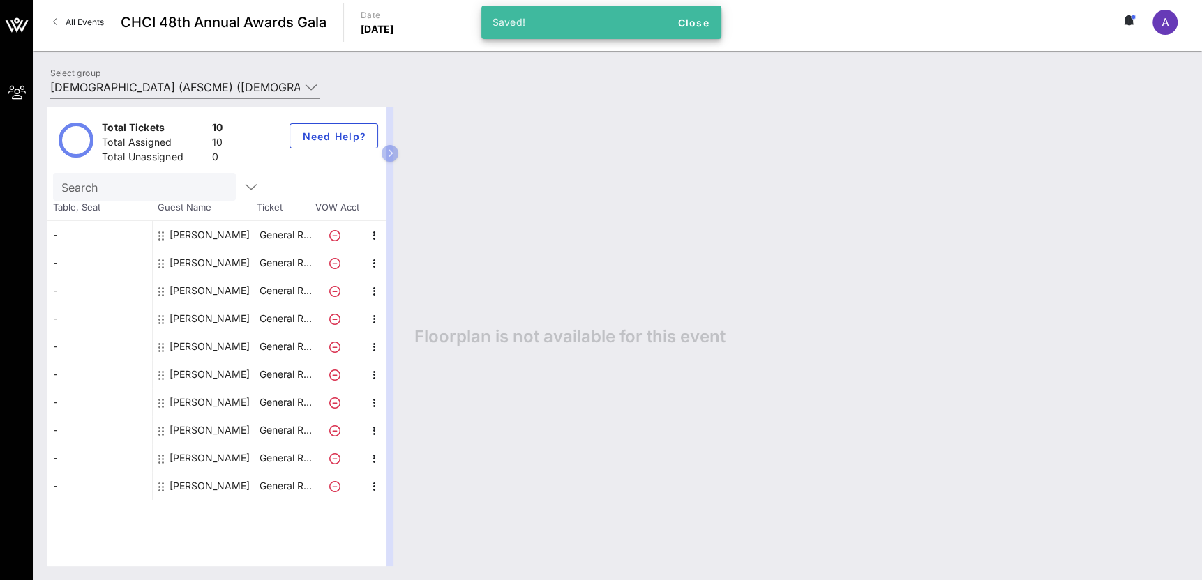
click at [227, 227] on div "[PERSON_NAME]" at bounding box center [209, 235] width 80 height 28
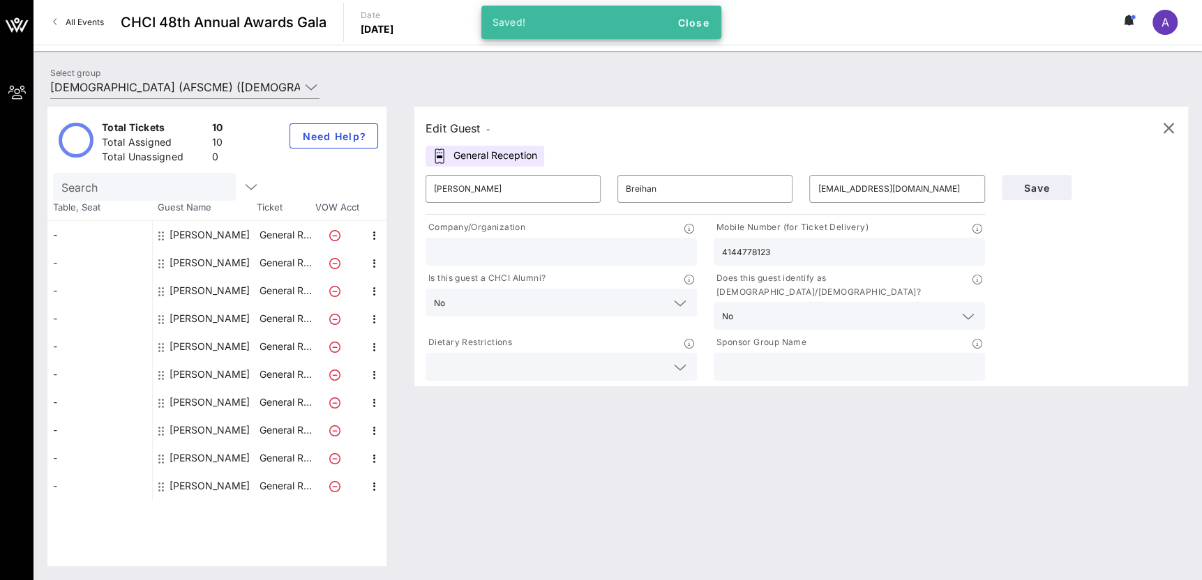
click at [222, 262] on div "[PERSON_NAME]" at bounding box center [209, 263] width 80 height 28
type input "[PERSON_NAME]"
type input "[EMAIL_ADDRESS][DOMAIN_NAME]"
type input "2025311951"
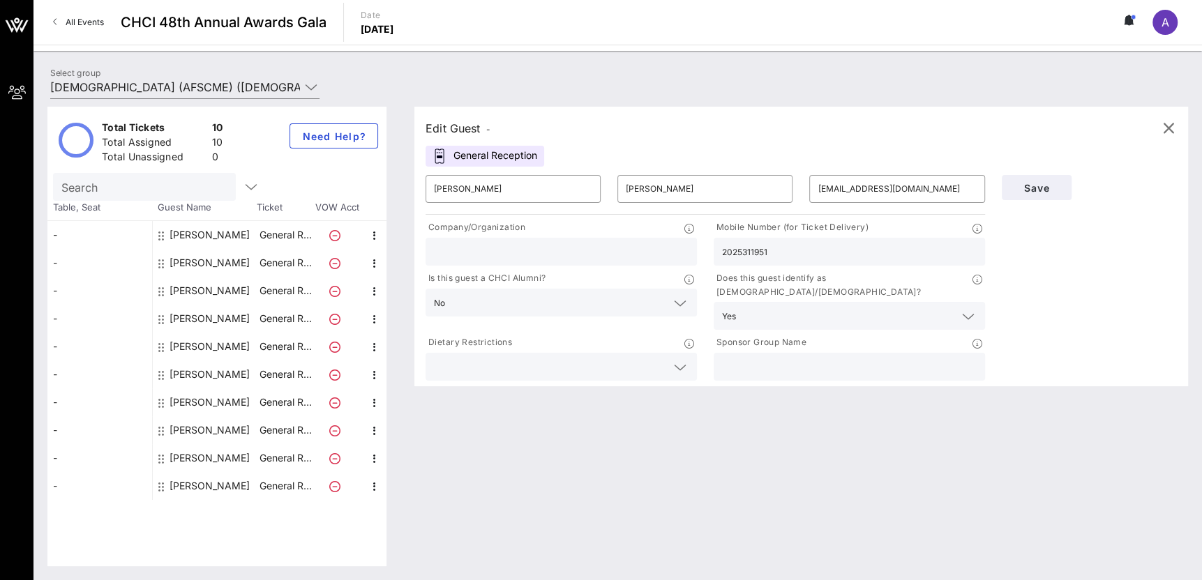
click at [222, 293] on div "[PERSON_NAME]" at bounding box center [209, 291] width 80 height 28
type input "[PERSON_NAME]"
type input "[EMAIL_ADDRESS][DOMAIN_NAME]"
type input "[DEMOGRAPHIC_DATA] (AFSCME)"
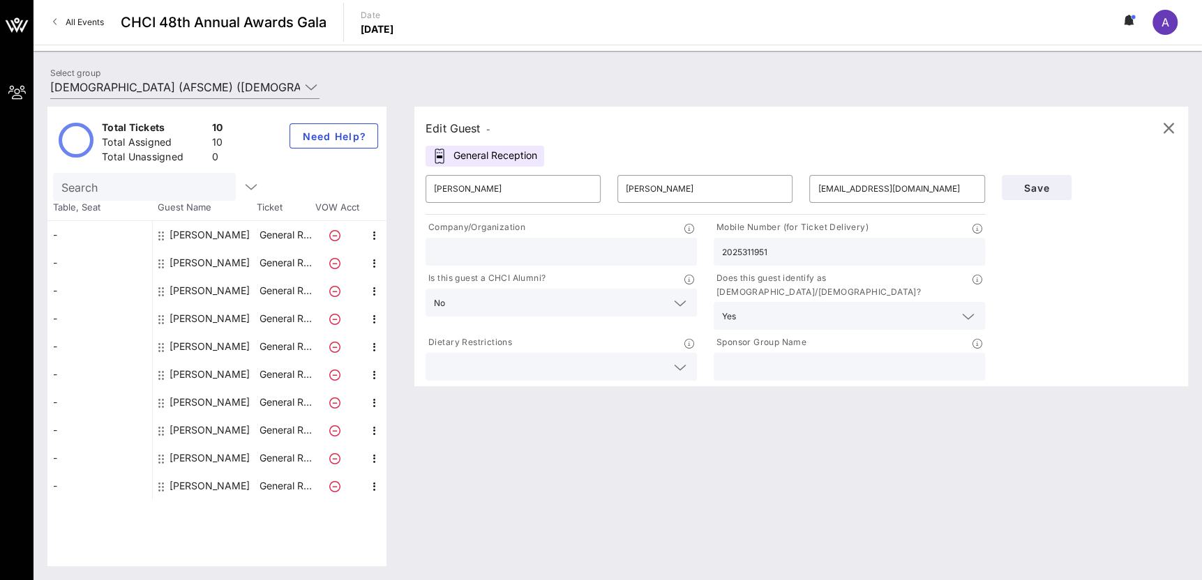
type input "7134281013"
click at [227, 322] on div "[PERSON_NAME]" at bounding box center [209, 319] width 80 height 28
type input "[PERSON_NAME]"
type input "[PERSON_NAME][EMAIL_ADDRESS][PERSON_NAME][DOMAIN_NAME]"
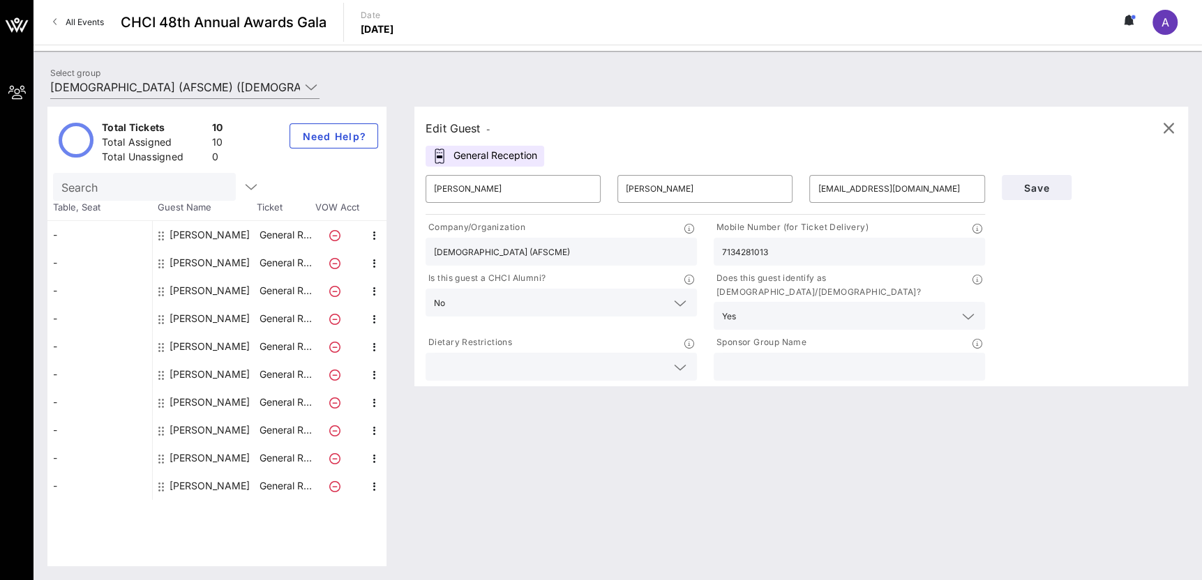
type input "2026608220"
click at [228, 346] on div "[PERSON_NAME]" at bounding box center [209, 347] width 80 height 28
type input "[PERSON_NAME]"
type input "[EMAIL_ADDRESS][DOMAIN_NAME]"
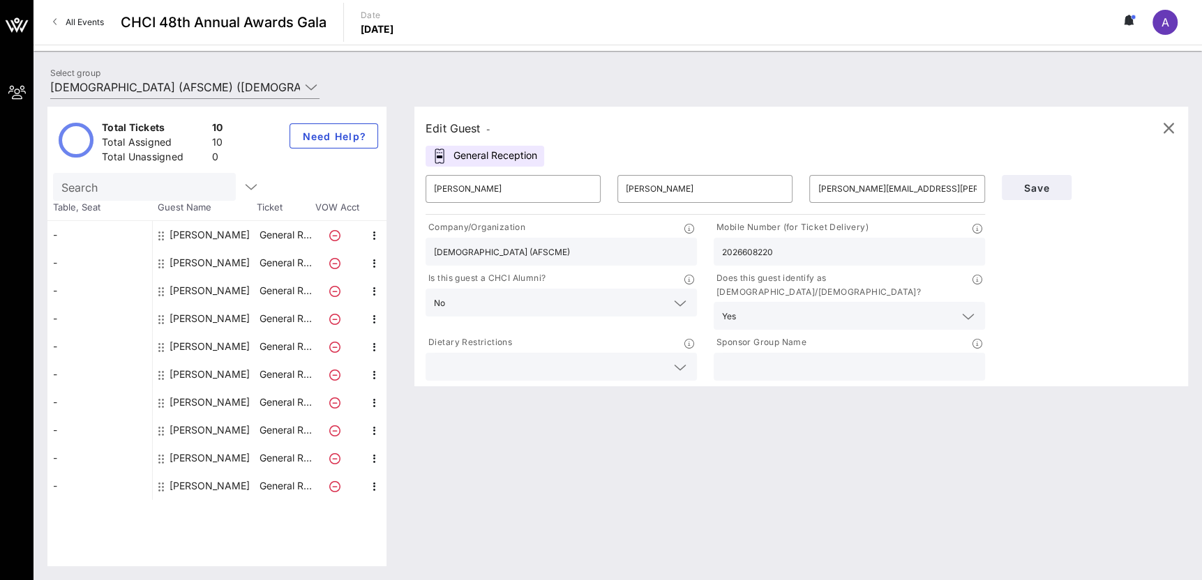
type input "3192705848"
click at [224, 374] on div "[PERSON_NAME]" at bounding box center [209, 375] width 80 height 28
type input "[PERSON_NAME]"
type input "[EMAIL_ADDRESS][DOMAIN_NAME]"
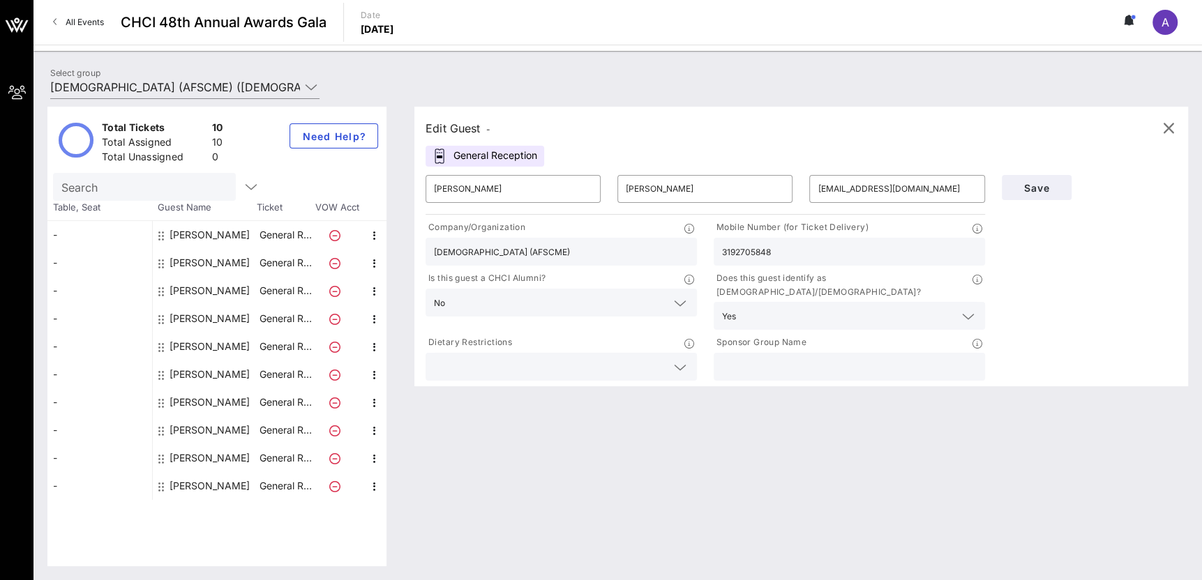
type input "8182989177"
click at [223, 402] on div "[PERSON_NAME]" at bounding box center [209, 402] width 80 height 28
type input "[PERSON_NAME]"
type input "[EMAIL_ADDRESS][DOMAIN_NAME]"
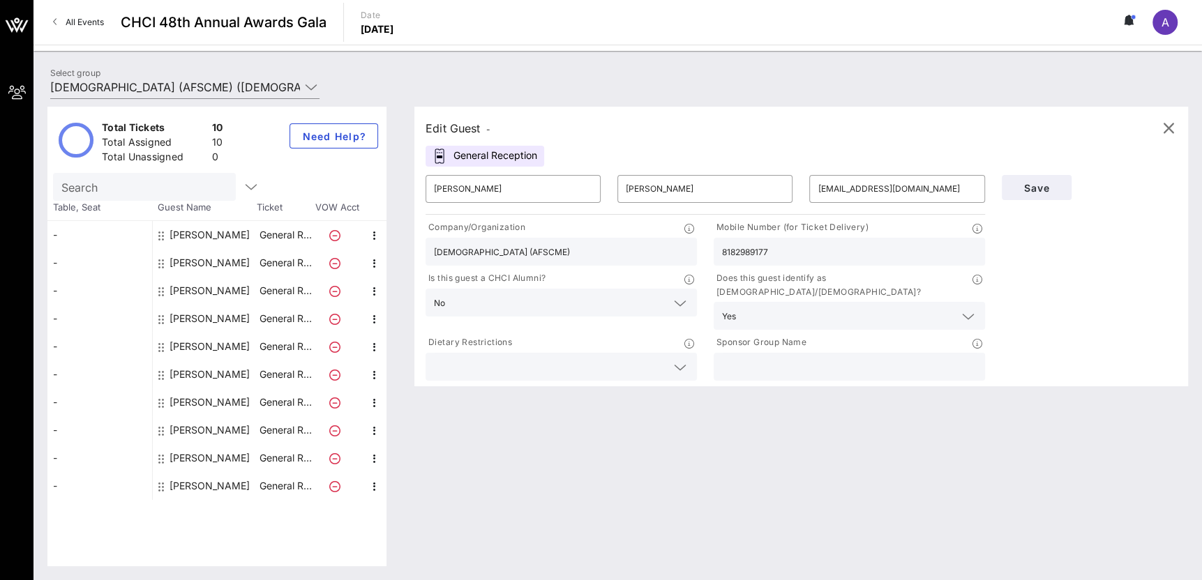
type input "2029034832"
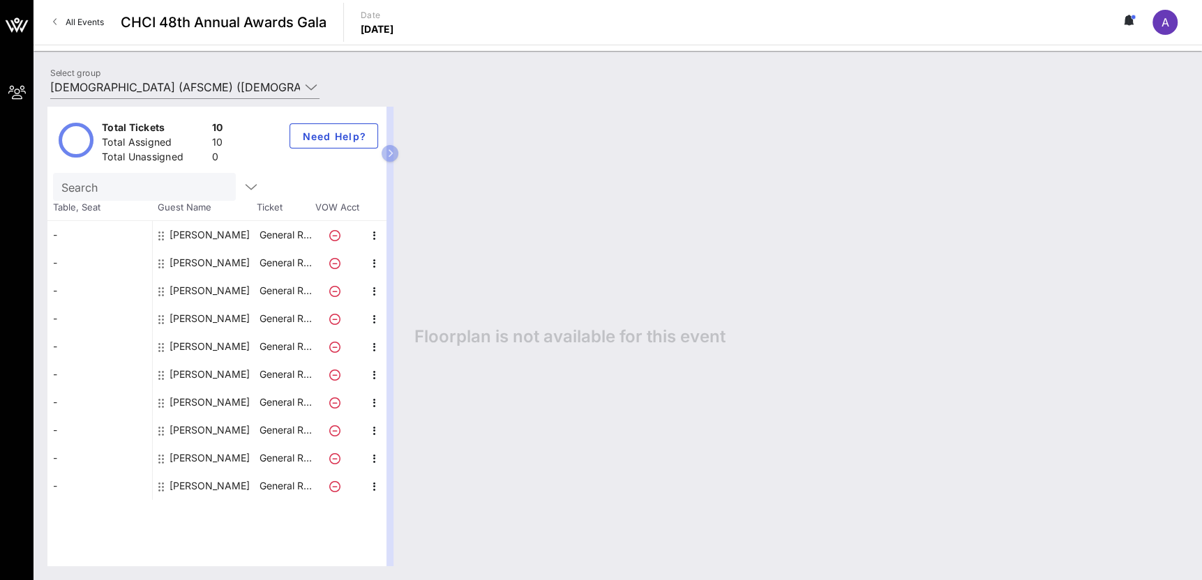
click at [220, 430] on div "[PERSON_NAME]" at bounding box center [209, 430] width 80 height 28
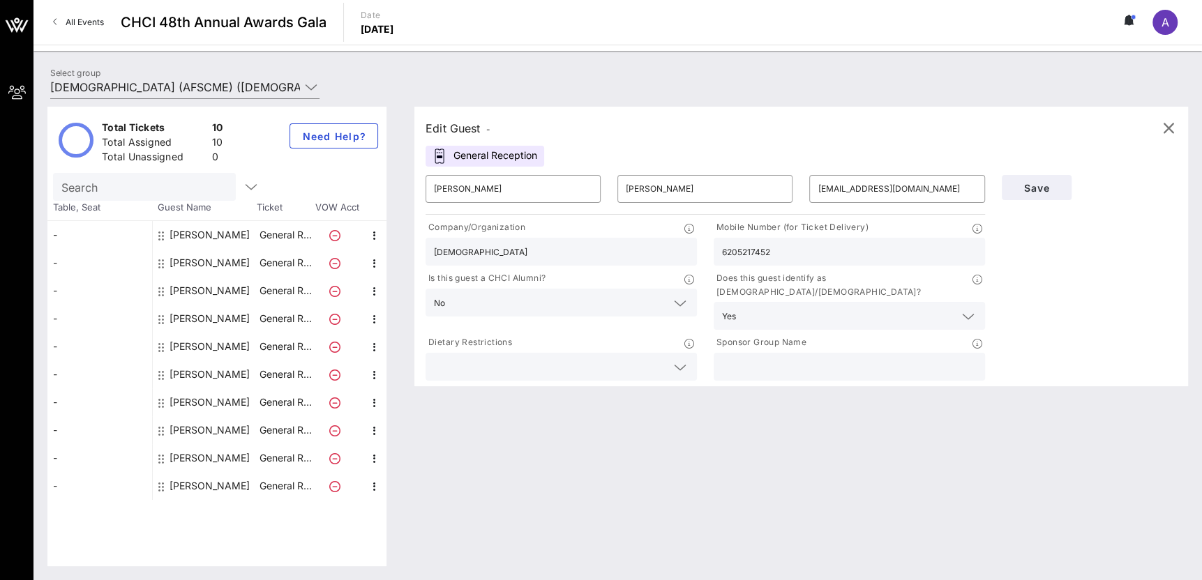
click at [222, 451] on div "[PERSON_NAME]" at bounding box center [209, 458] width 80 height 28
type input "[PERSON_NAME]"
type input "[EMAIL_ADDRESS][DOMAIN_NAME]"
type input "[DEMOGRAPHIC_DATA] (AFSCME)"
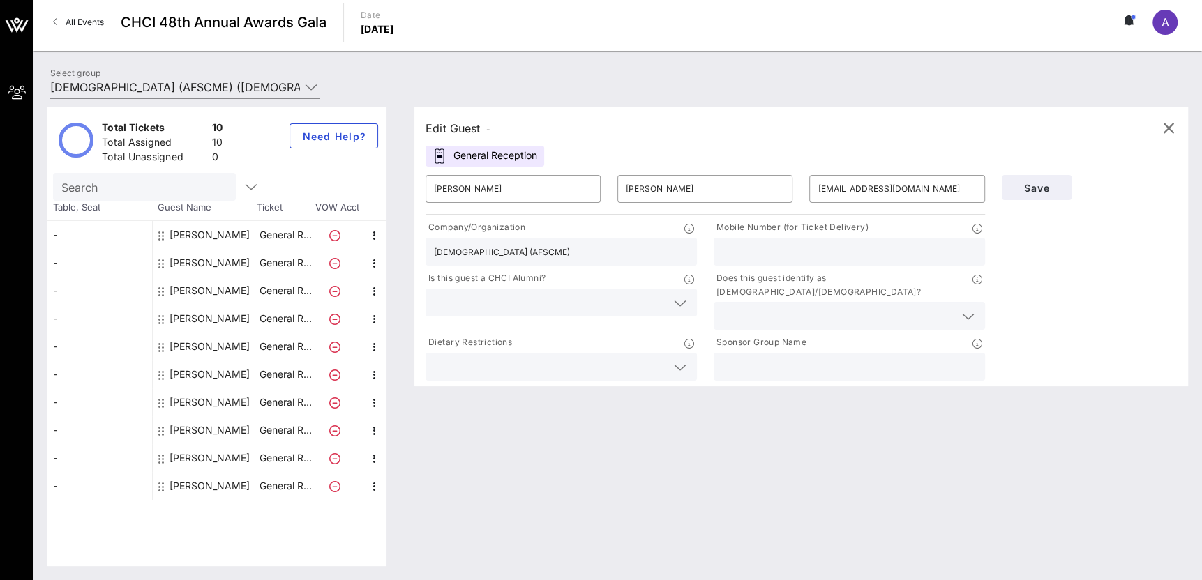
click at [208, 490] on div "[PERSON_NAME]" at bounding box center [209, 486] width 80 height 28
type input "[PERSON_NAME]"
type input "Ros"
type input "[EMAIL_ADDRESS][DOMAIN_NAME]"
type input "2022584306"
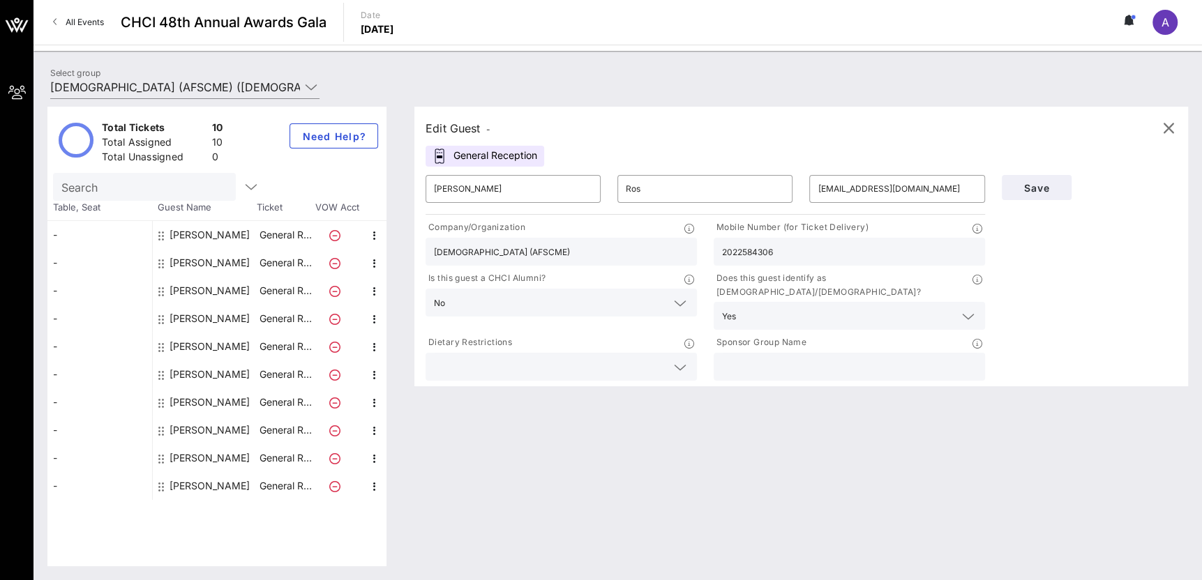
click at [233, 456] on div "[PERSON_NAME]" at bounding box center [209, 458] width 80 height 28
type input "[PERSON_NAME]"
type input "[EMAIL_ADDRESS][DOMAIN_NAME]"
click at [581, 301] on input "text" at bounding box center [550, 303] width 232 height 18
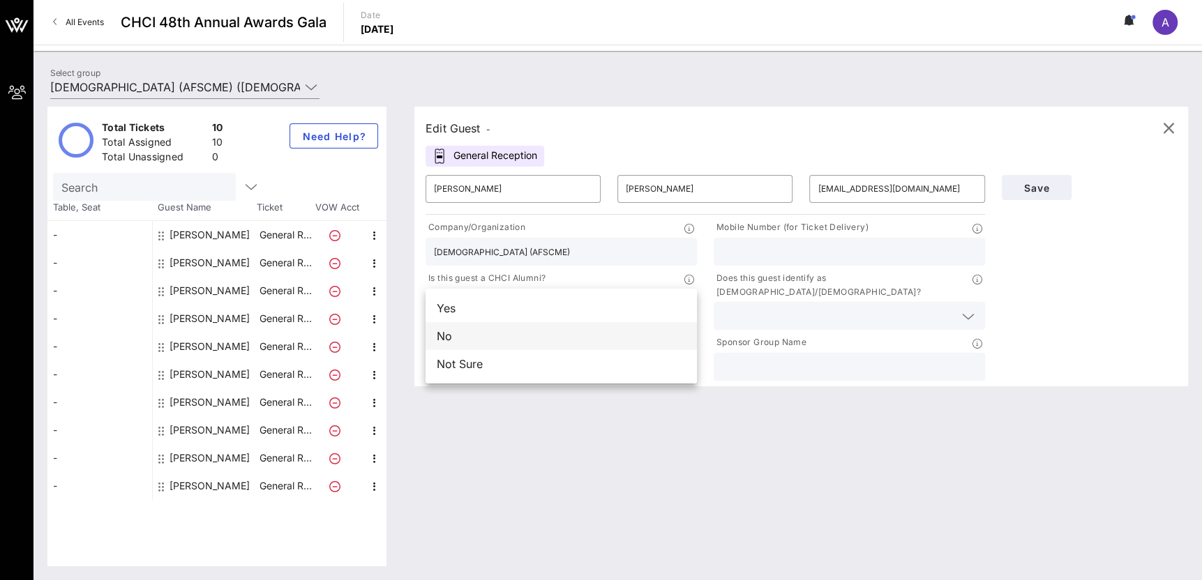
click at [632, 327] on div "No" at bounding box center [560, 336] width 271 height 28
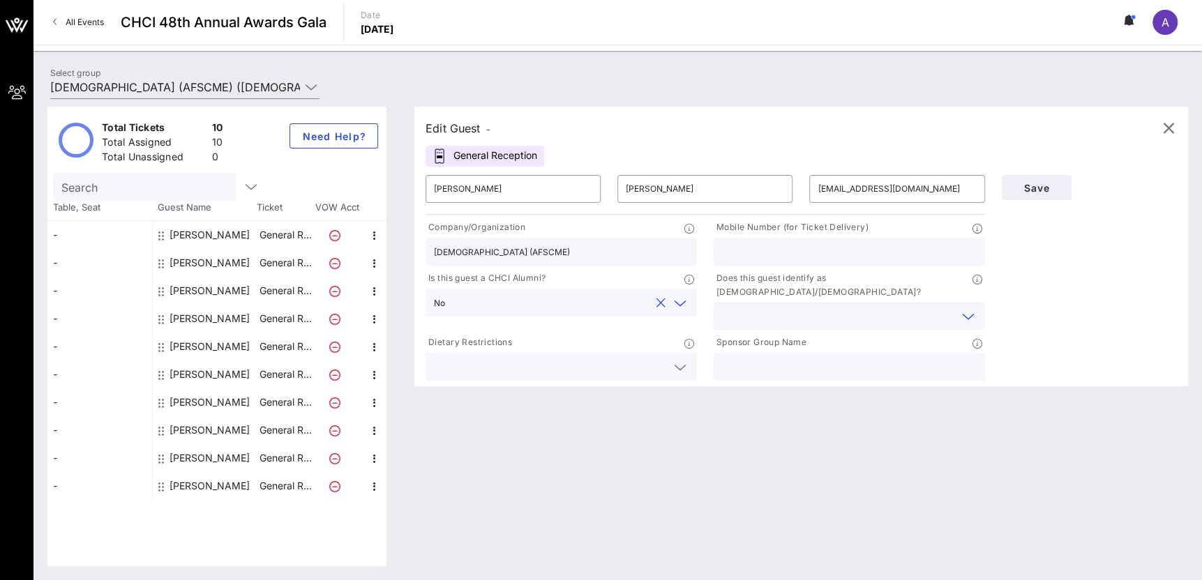
click at [786, 307] on input "text" at bounding box center [838, 316] width 232 height 18
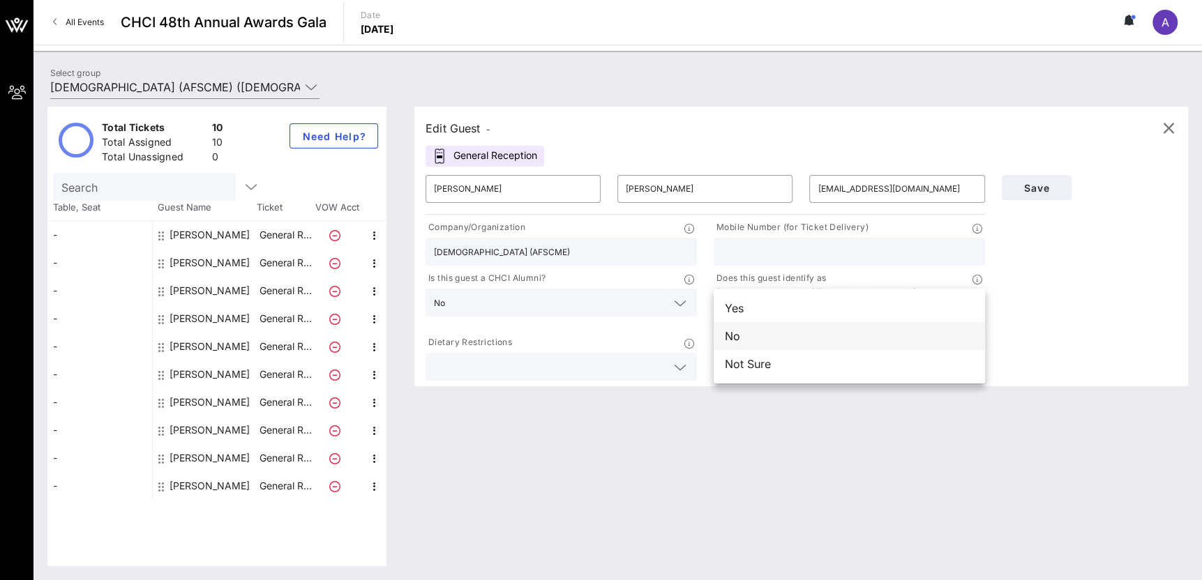
click at [797, 339] on div "No" at bounding box center [849, 336] width 271 height 28
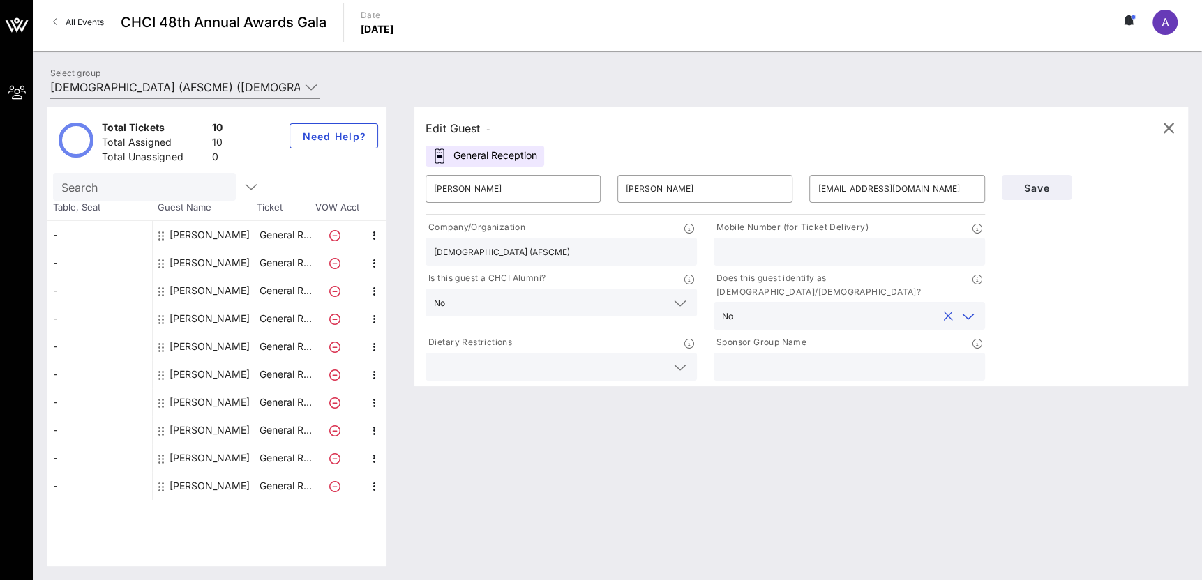
click at [813, 248] on input "text" at bounding box center [849, 252] width 255 height 18
paste input "202) 270-6944."
click at [737, 247] on input "202) 270-6944." at bounding box center [849, 252] width 255 height 18
click at [753, 249] on input "202270-6944." at bounding box center [849, 252] width 255 height 18
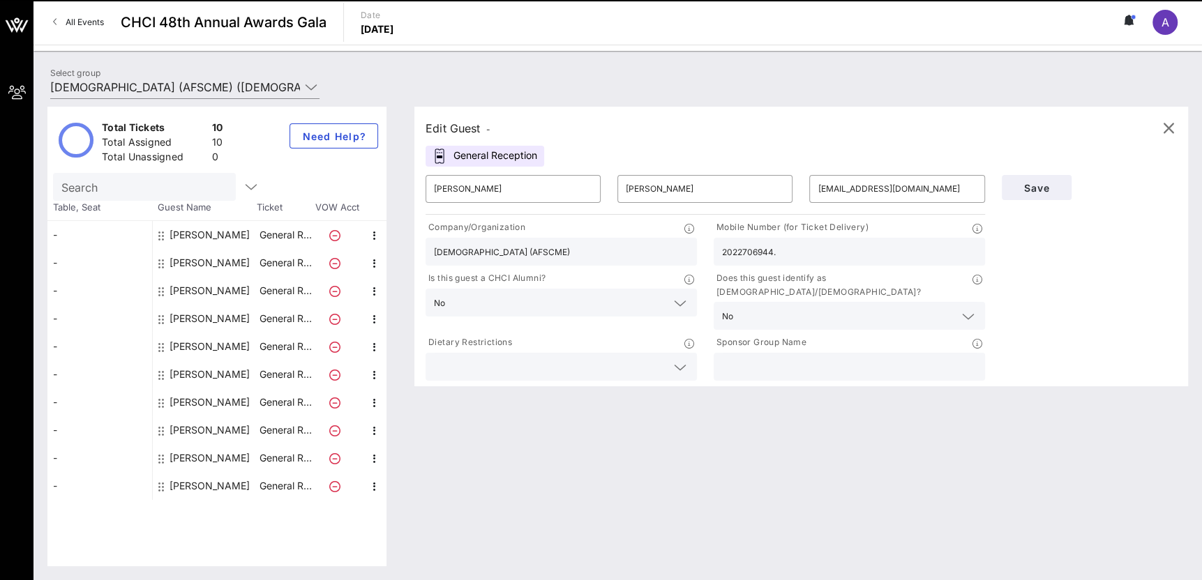
click at [778, 248] on input "2022706944." at bounding box center [849, 252] width 255 height 18
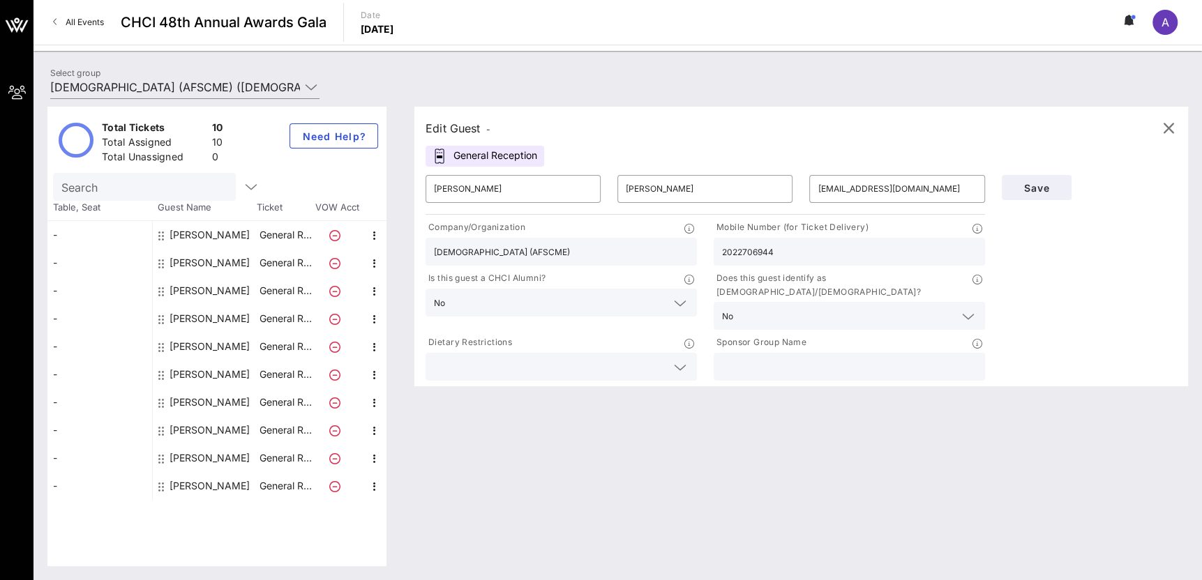
type input "2022706944"
click at [1022, 277] on div "Save" at bounding box center [1089, 275] width 192 height 217
click at [1039, 175] on div "Save" at bounding box center [1089, 188] width 192 height 42
click at [1040, 184] on span "Save" at bounding box center [1036, 188] width 47 height 12
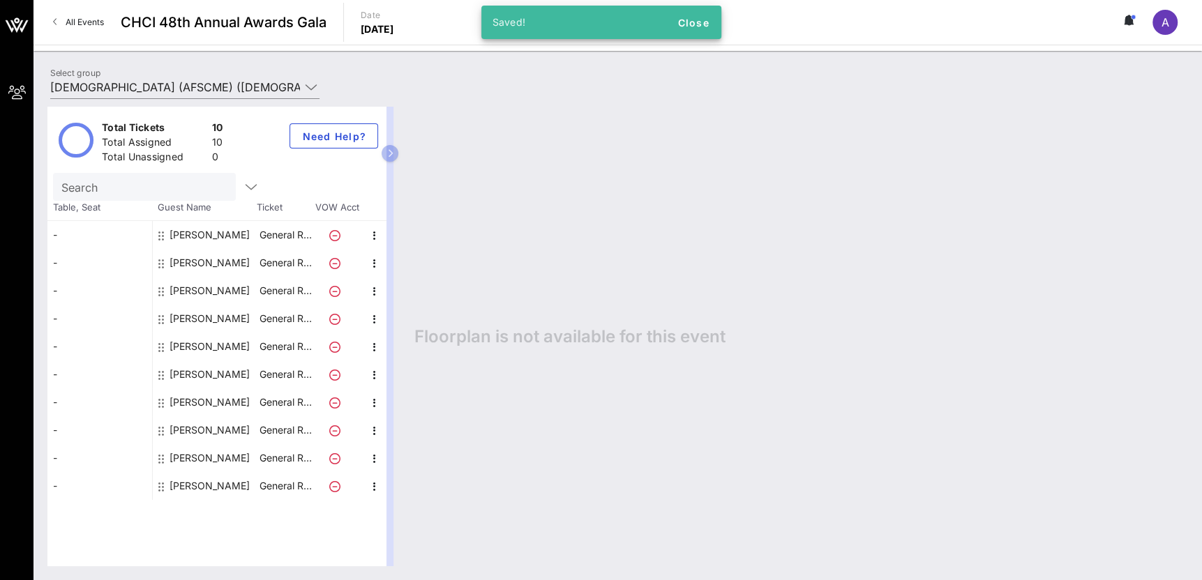
click at [176, 489] on div "[PERSON_NAME]" at bounding box center [209, 486] width 80 height 28
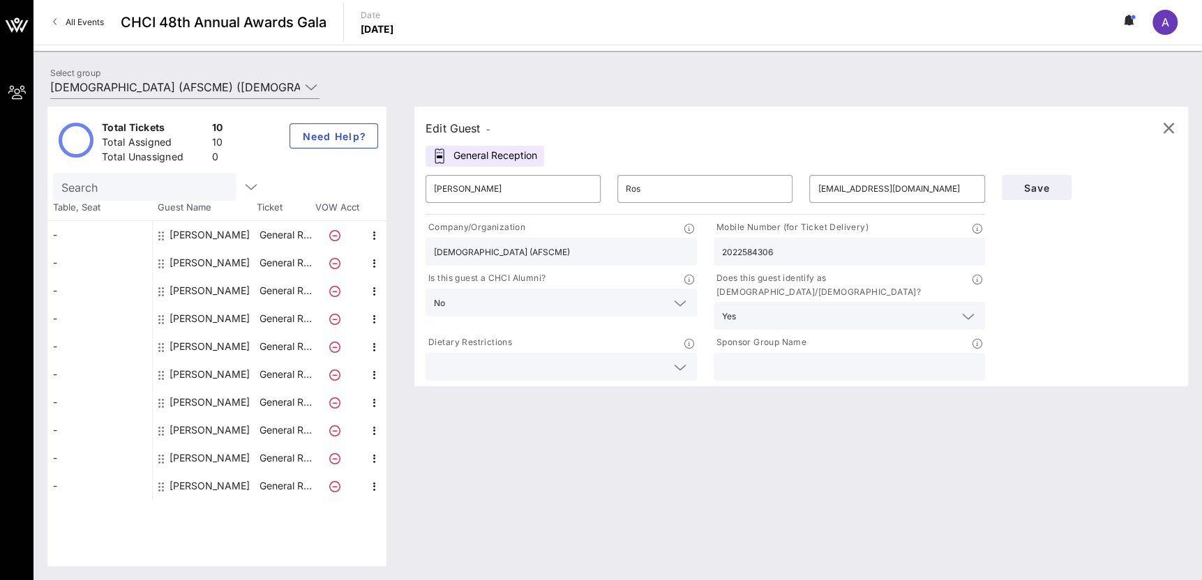
click at [206, 462] on div "[PERSON_NAME]" at bounding box center [209, 458] width 80 height 28
type input "[PERSON_NAME]"
type input "[EMAIL_ADDRESS][DOMAIN_NAME]"
type input "2022706944"
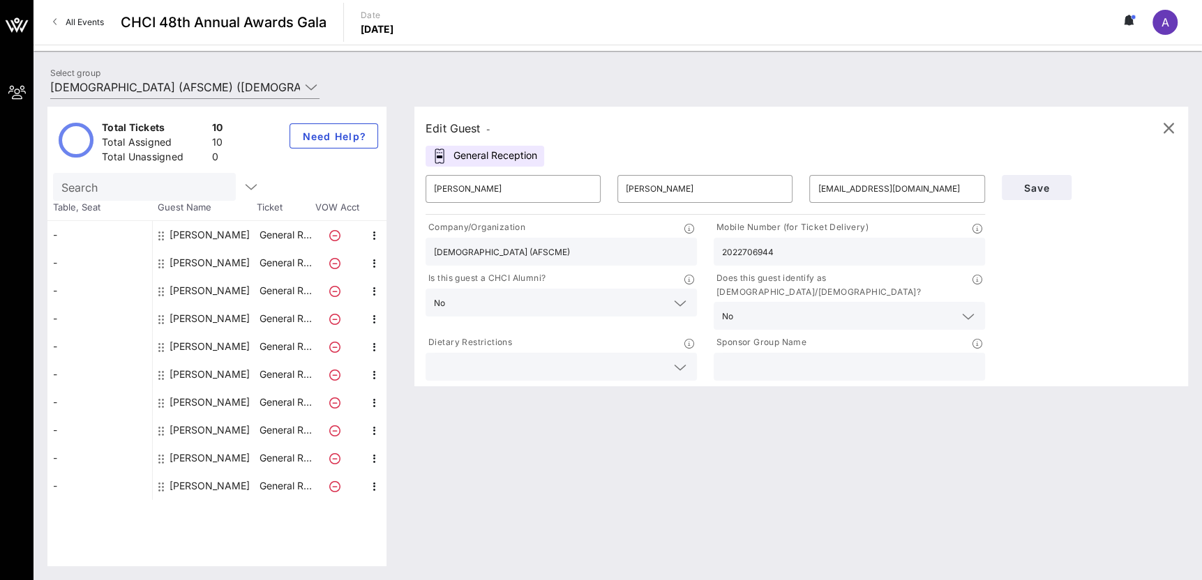
click at [220, 426] on div "[PERSON_NAME]" at bounding box center [209, 430] width 80 height 28
type input "[PERSON_NAME]"
type input "[EMAIL_ADDRESS][DOMAIN_NAME]"
type input "[DEMOGRAPHIC_DATA]"
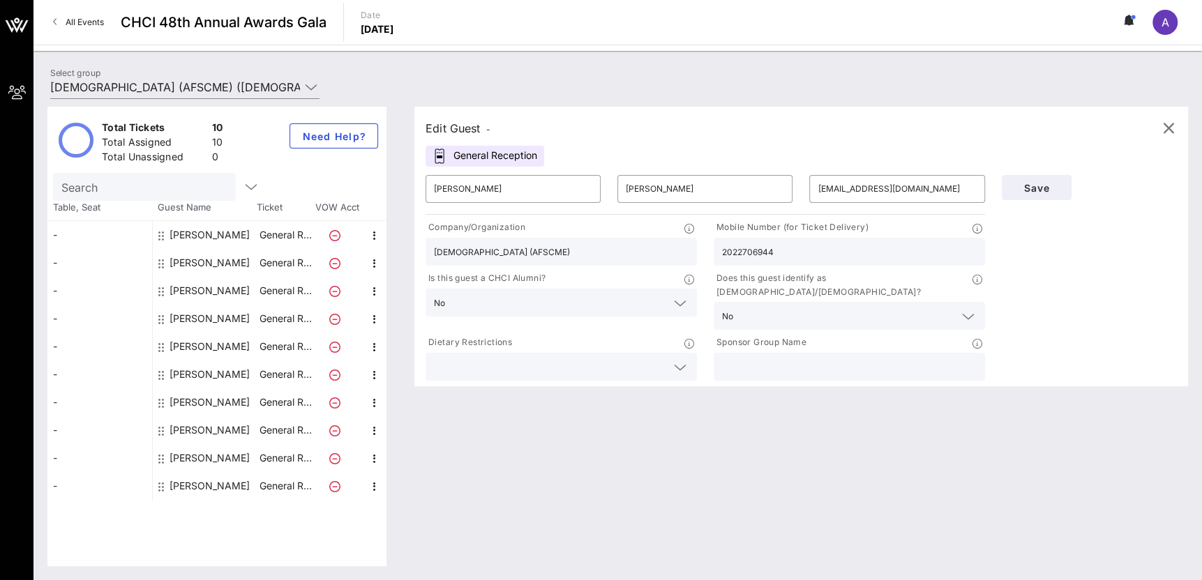
type input "6205217452"
click at [227, 407] on div "[PERSON_NAME]" at bounding box center [209, 402] width 80 height 28
type input "[PERSON_NAME]"
type input "[EMAIL_ADDRESS][DOMAIN_NAME]"
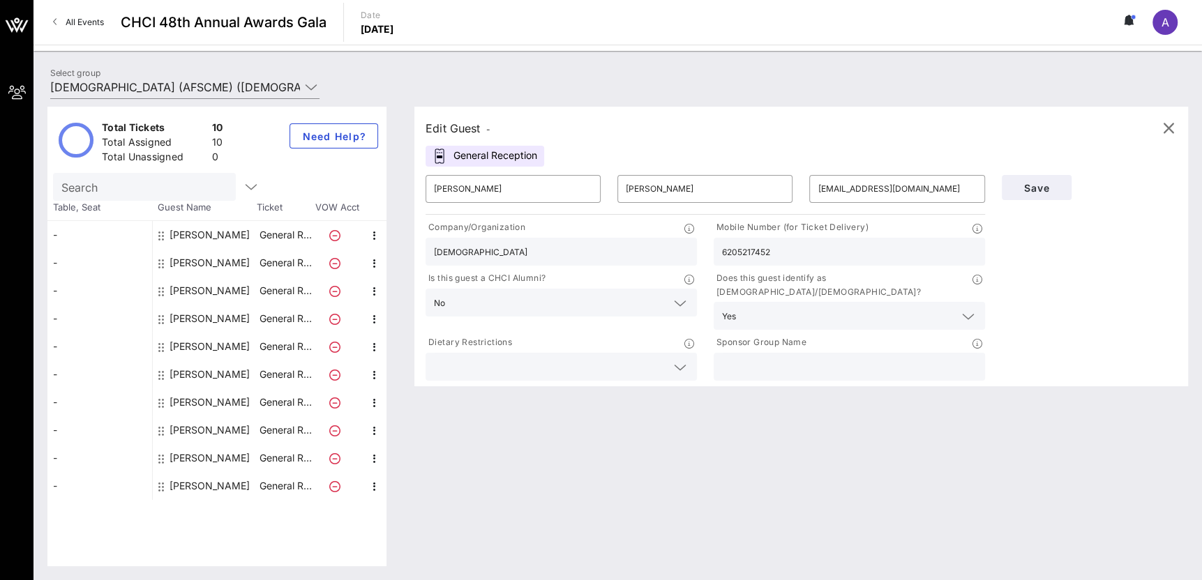
type input "2029034832"
click at [225, 376] on div "[PERSON_NAME]" at bounding box center [205, 375] width 105 height 28
click at [187, 368] on div "[PERSON_NAME]" at bounding box center [209, 375] width 80 height 28
type input "[PERSON_NAME]"
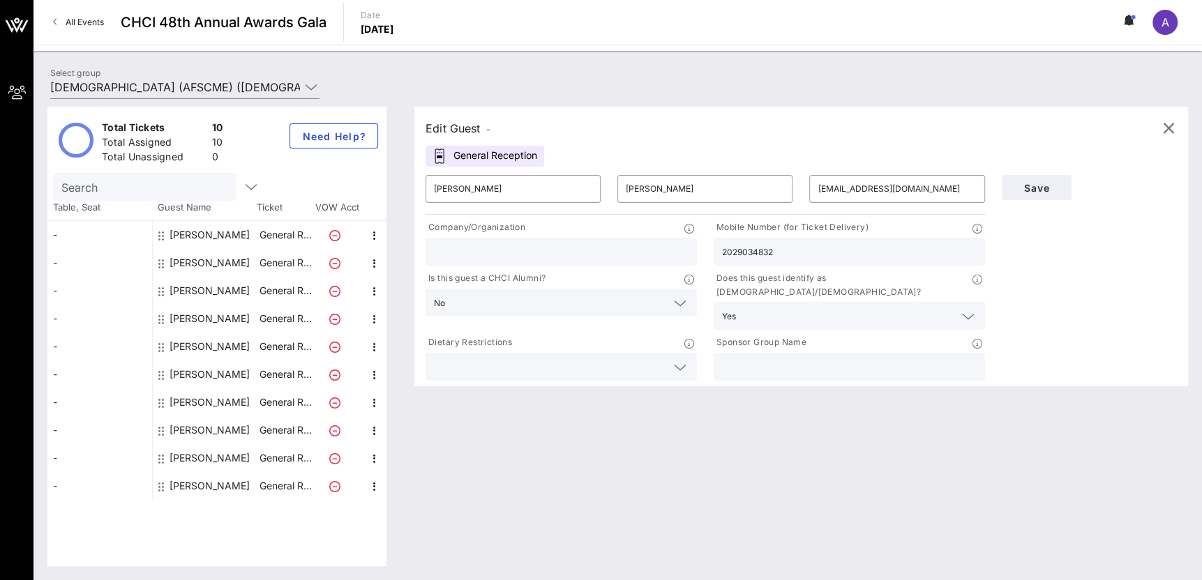
type input "[EMAIL_ADDRESS][DOMAIN_NAME]"
type input "[DEMOGRAPHIC_DATA] (AFSCME)"
type input "8182989177"
click at [220, 345] on div "[PERSON_NAME]" at bounding box center [209, 347] width 80 height 28
type input "[PERSON_NAME]"
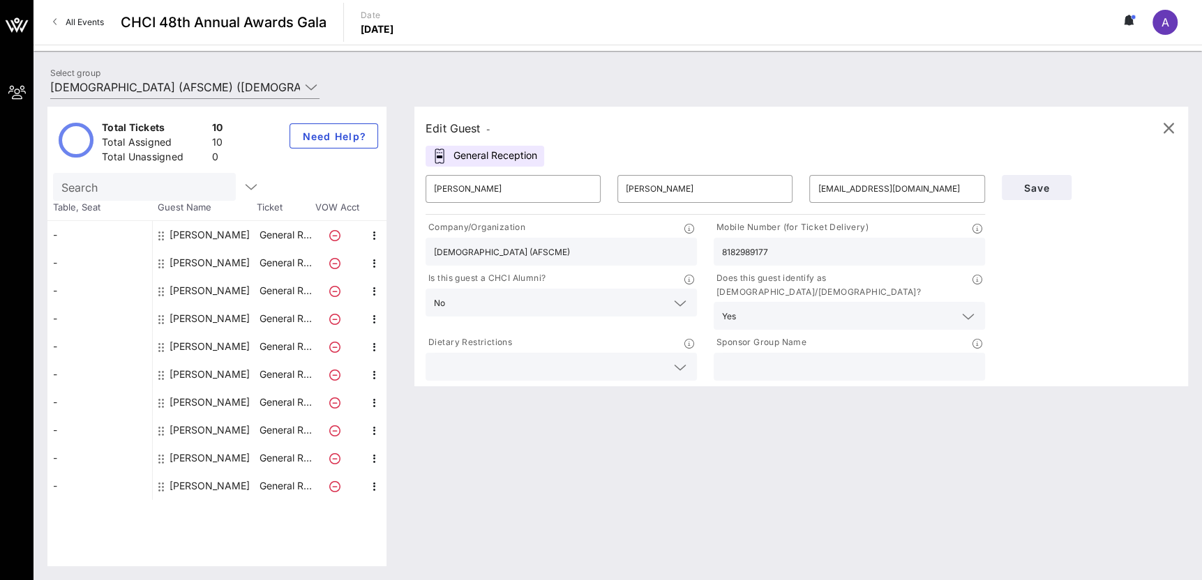
type input "[PERSON_NAME]"
type input "[EMAIL_ADDRESS][DOMAIN_NAME]"
type input "3192705848"
click at [220, 320] on div "[PERSON_NAME]" at bounding box center [209, 319] width 80 height 28
type input "[PERSON_NAME]"
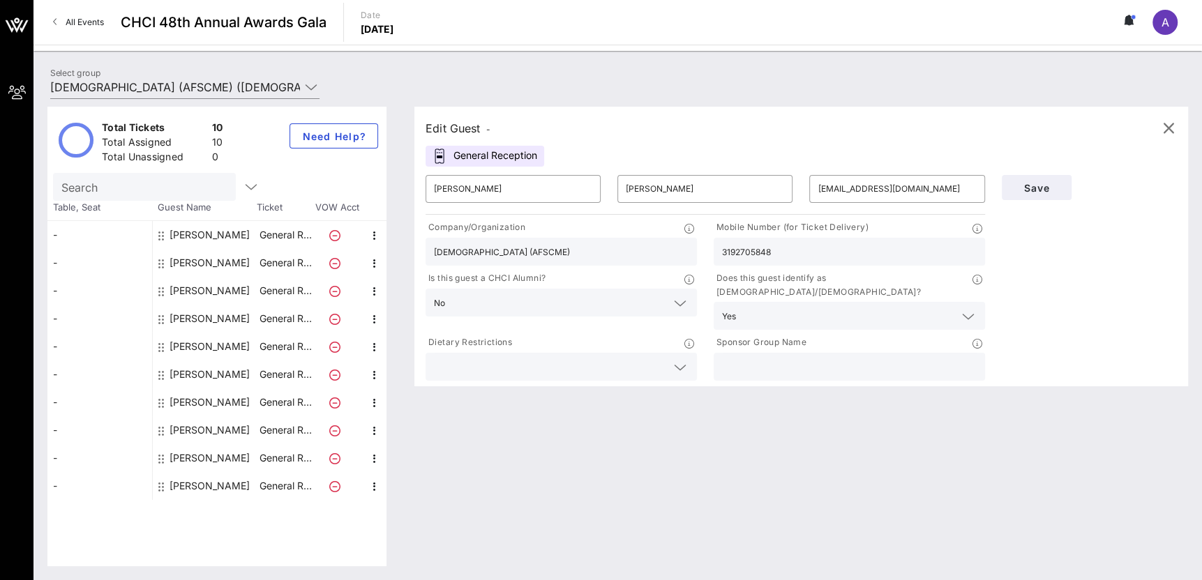
type input "[PERSON_NAME]"
type input "[PERSON_NAME][EMAIL_ADDRESS][PERSON_NAME][DOMAIN_NAME]"
type input "2026608220"
click at [220, 284] on div "[PERSON_NAME]" at bounding box center [209, 291] width 80 height 28
type input "[PERSON_NAME]"
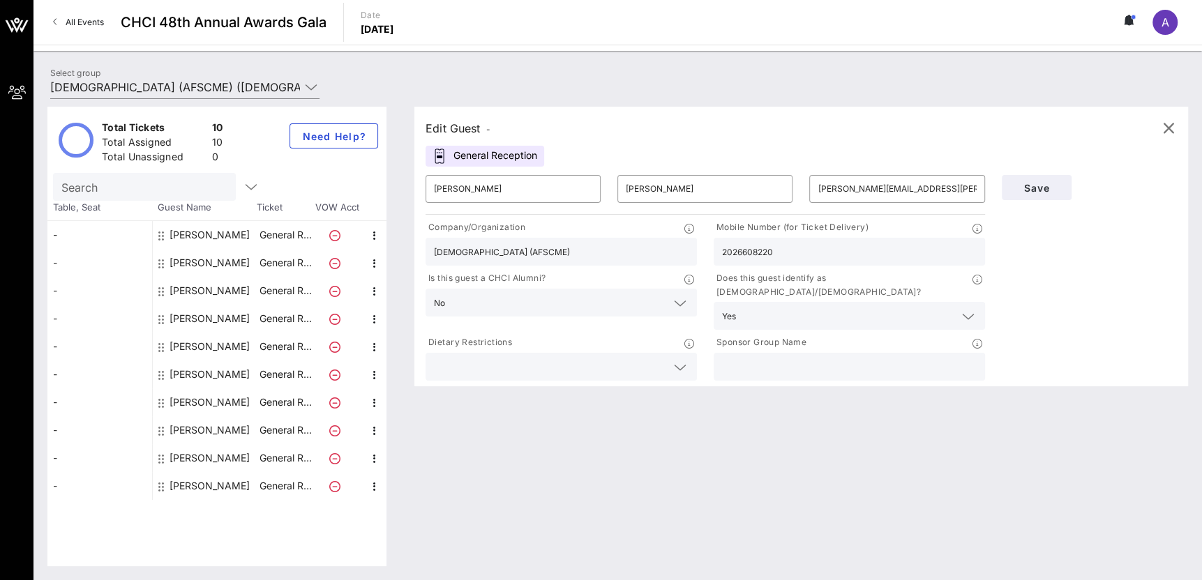
type input "[PERSON_NAME]"
type input "[EMAIL_ADDRESS][DOMAIN_NAME]"
type input "7134281013"
click at [217, 265] on div "[PERSON_NAME]" at bounding box center [209, 263] width 80 height 28
type input "[PERSON_NAME]"
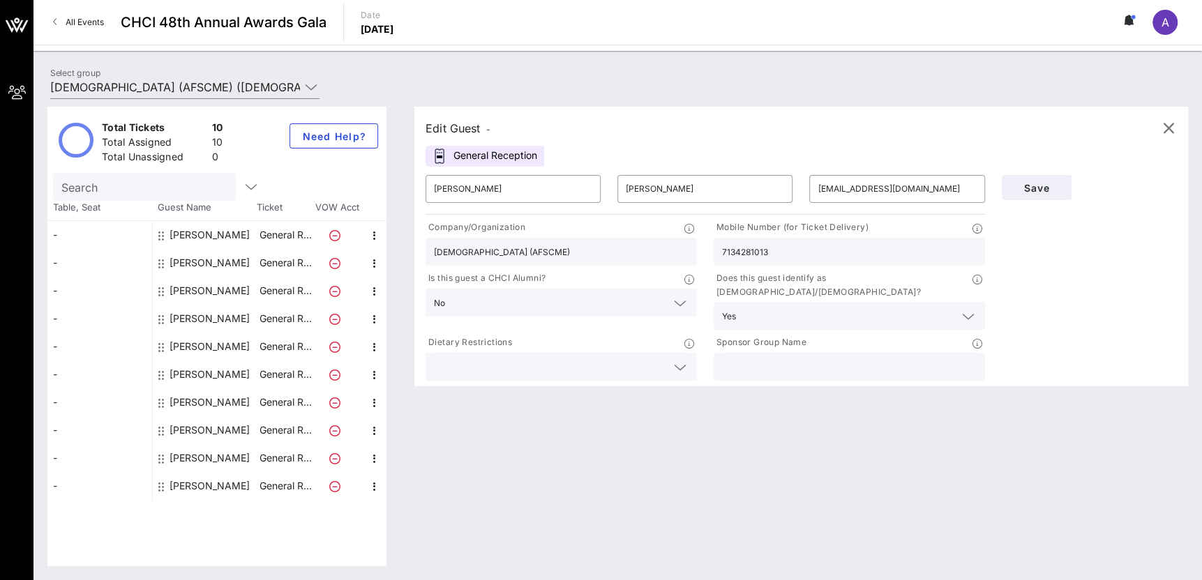
type input "[PERSON_NAME]"
type input "[EMAIL_ADDRESS][DOMAIN_NAME]"
type input "2025311951"
click at [220, 234] on div "[PERSON_NAME]" at bounding box center [209, 235] width 80 height 28
type input "[PERSON_NAME]"
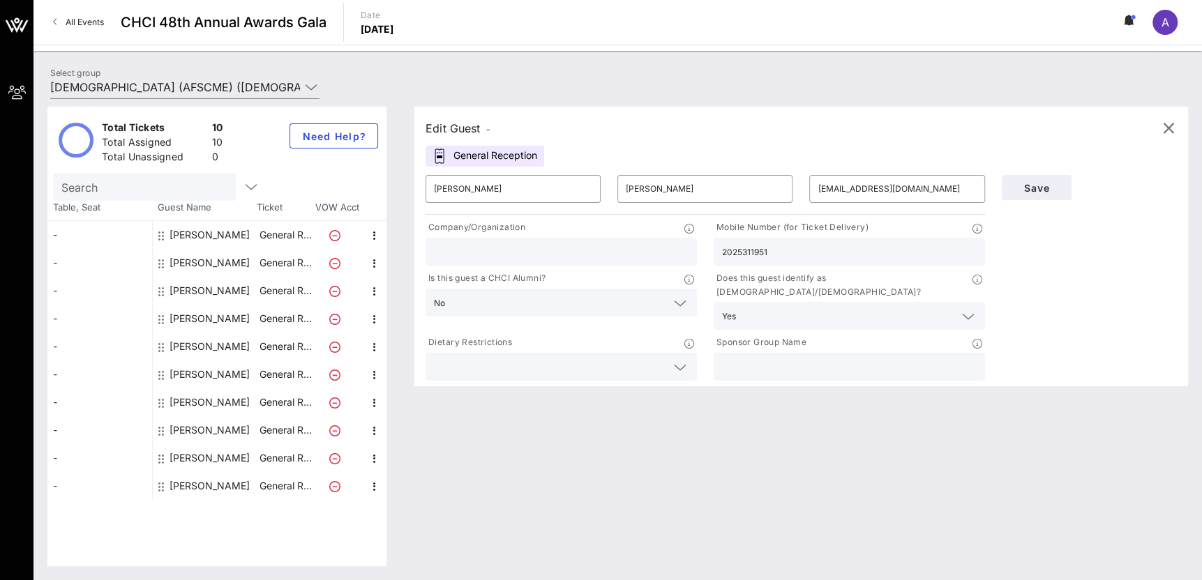
type input "Breihan"
type input "[EMAIL_ADDRESS][DOMAIN_NAME]"
type input "4144778123"
click at [1165, 125] on icon "button" at bounding box center [1168, 128] width 17 height 17
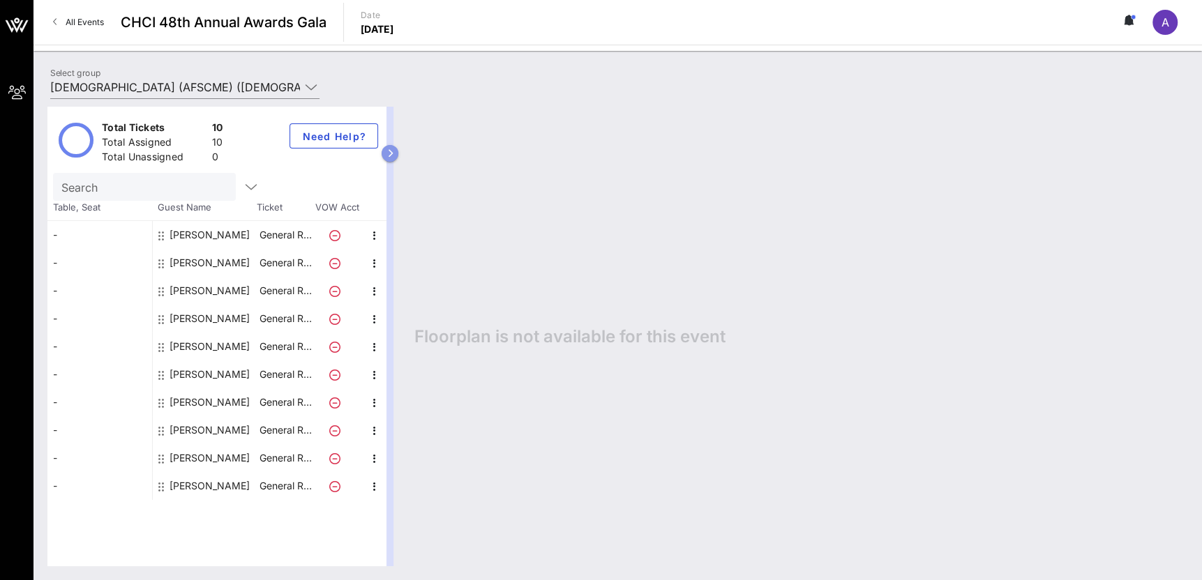
click at [395, 157] on button "button" at bounding box center [390, 153] width 17 height 17
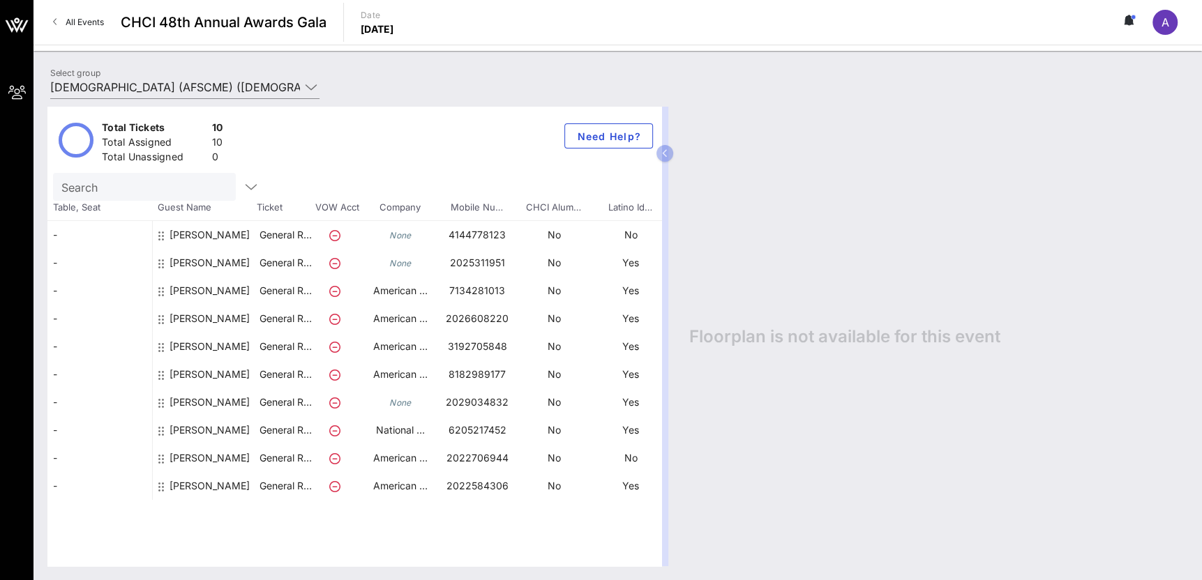
click at [75, 231] on div "-" at bounding box center [99, 235] width 105 height 28
